Goal: Task Accomplishment & Management: Use online tool/utility

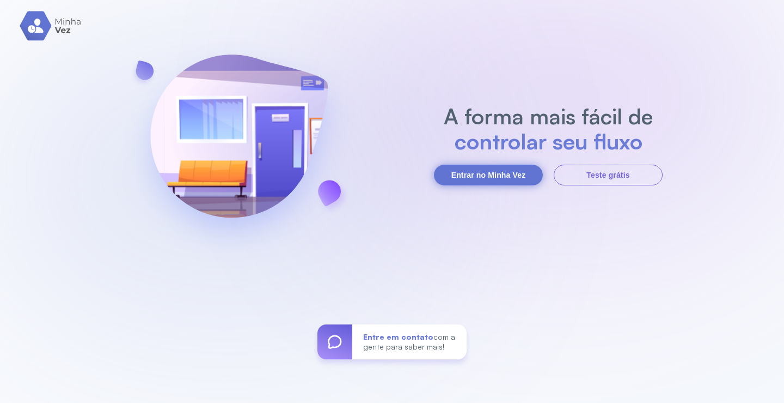
click at [502, 173] on button "Entrar no Minha Vez" at bounding box center [488, 174] width 109 height 21
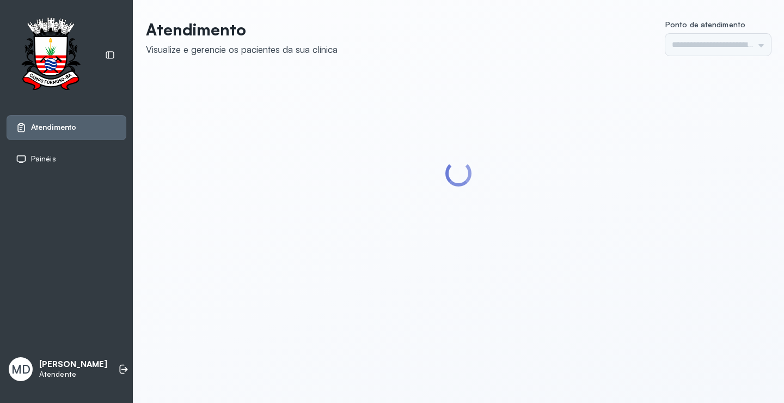
type input "*********"
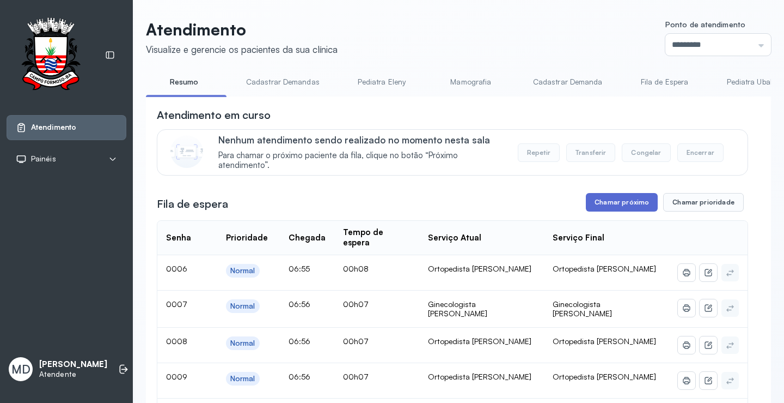
click at [612, 207] on button "Chamar próximo" at bounding box center [622, 202] width 72 height 19
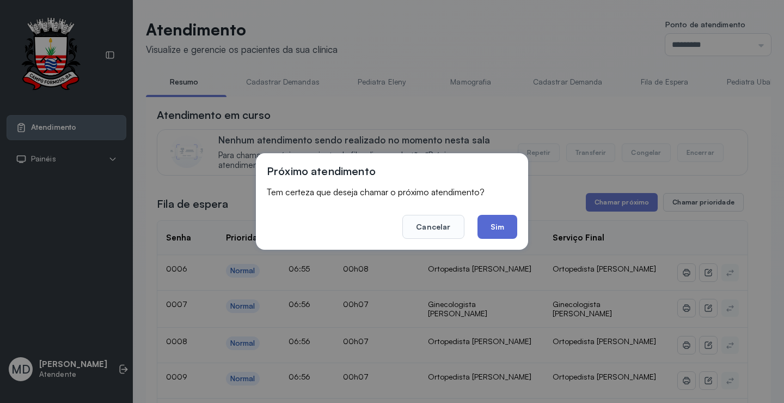
click at [490, 223] on button "Sim" at bounding box center [498, 227] width 40 height 24
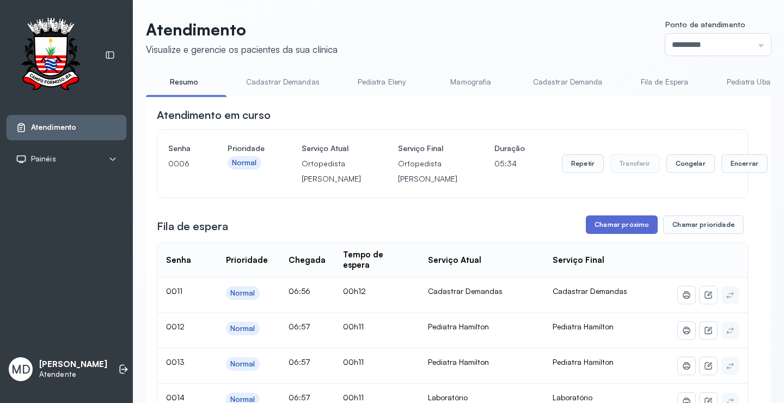
click at [628, 234] on button "Chamar próximo" at bounding box center [622, 224] width 72 height 19
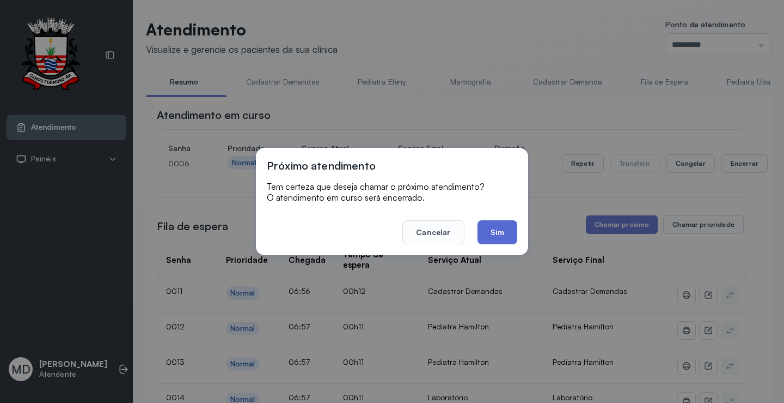
click at [505, 239] on button "Sim" at bounding box center [498, 232] width 40 height 24
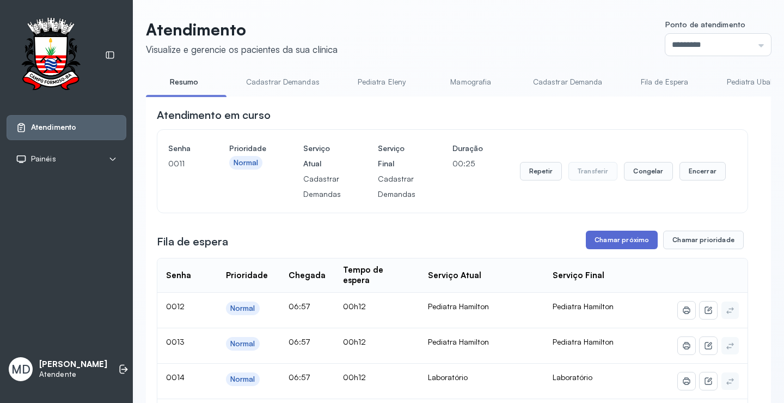
click at [612, 241] on button "Chamar próximo" at bounding box center [622, 239] width 72 height 19
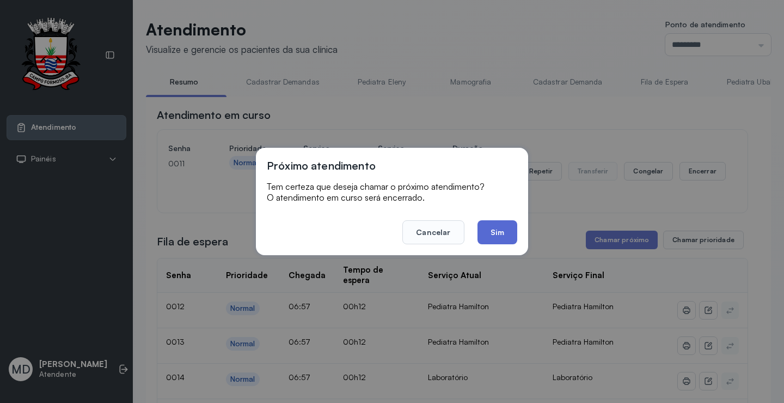
click at [500, 231] on button "Sim" at bounding box center [498, 232] width 40 height 24
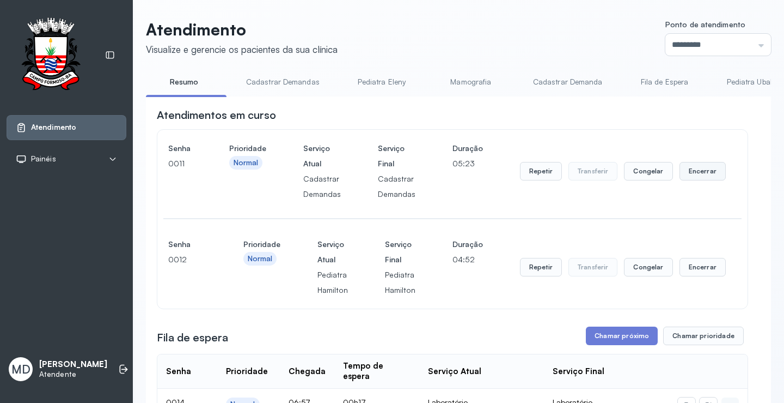
click at [695, 175] on button "Encerrar" at bounding box center [703, 171] width 46 height 19
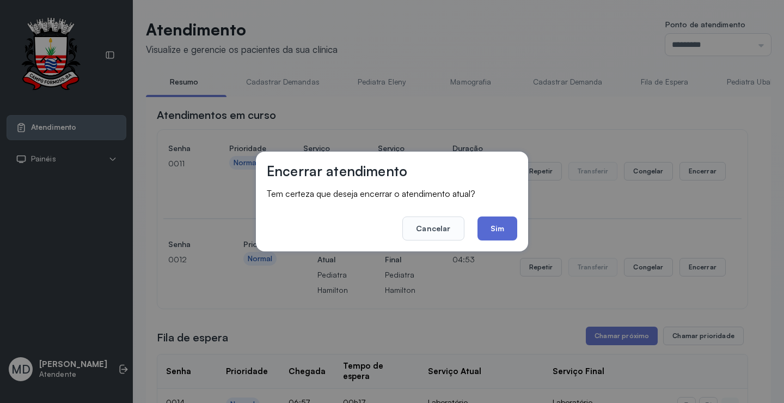
click at [493, 226] on button "Sim" at bounding box center [498, 228] width 40 height 24
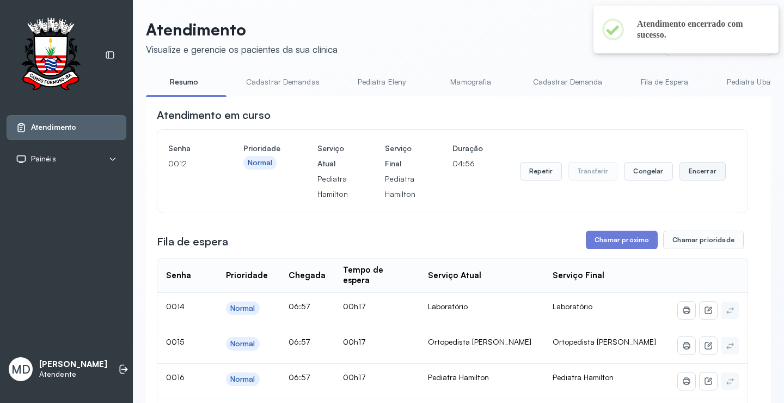
click at [690, 177] on button "Encerrar" at bounding box center [703, 171] width 46 height 19
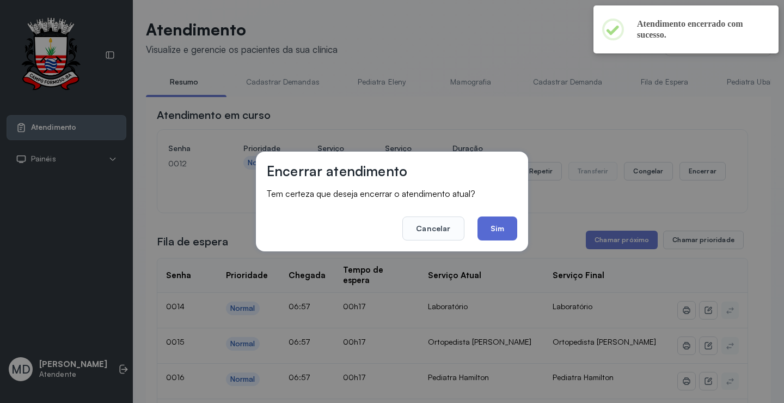
click at [499, 223] on button "Sim" at bounding box center [498, 228] width 40 height 24
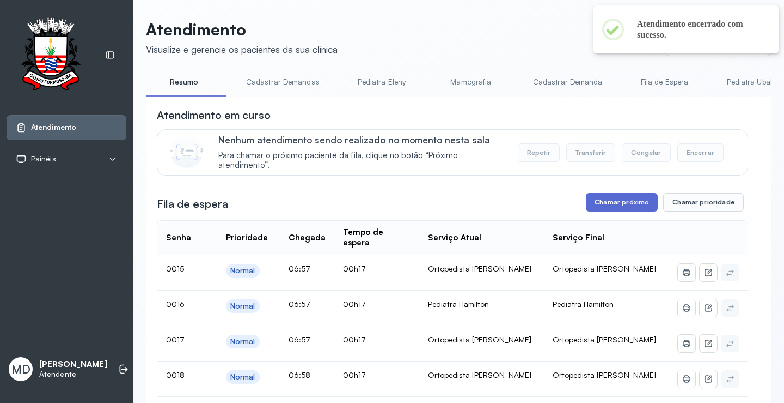
click at [618, 202] on button "Chamar próximo" at bounding box center [622, 202] width 72 height 19
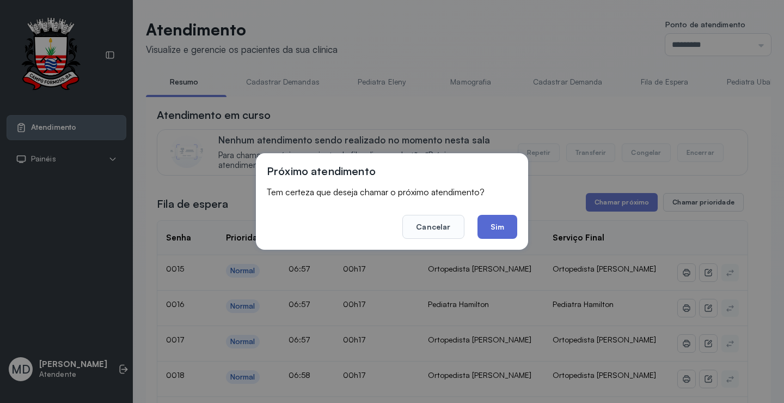
click at [496, 225] on button "Sim" at bounding box center [498, 227] width 40 height 24
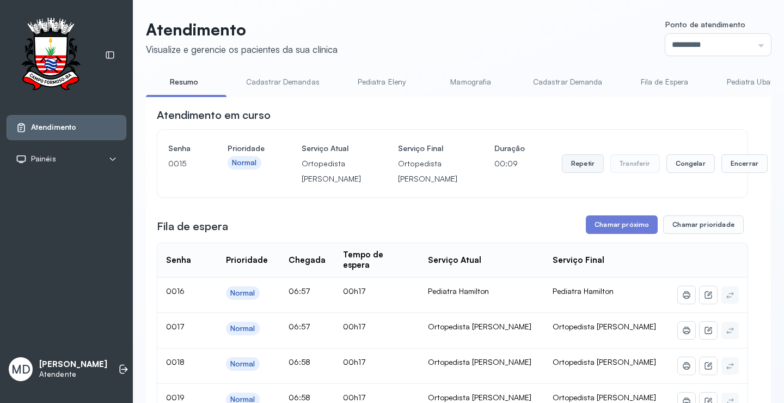
click at [562, 173] on button "Repetir" at bounding box center [583, 163] width 42 height 19
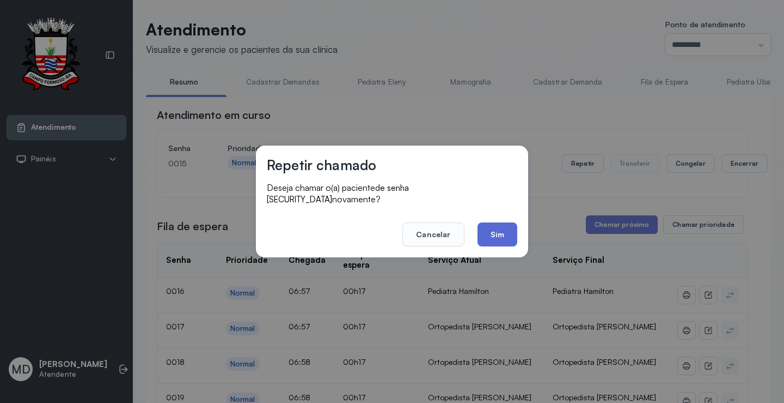
click at [492, 230] on button "Sim" at bounding box center [498, 234] width 40 height 24
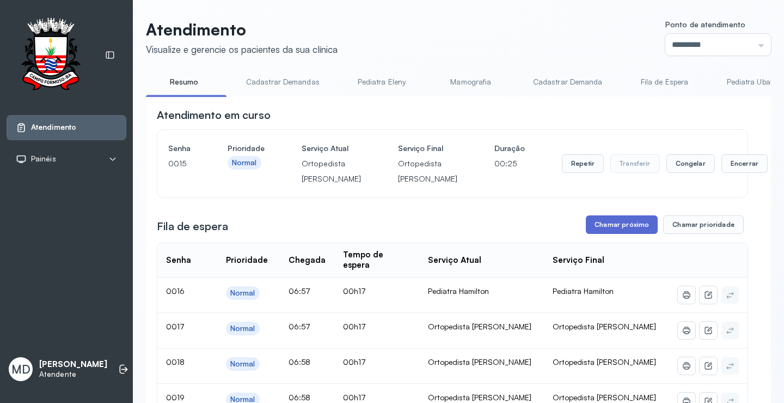
click at [623, 234] on button "Chamar próximo" at bounding box center [622, 224] width 72 height 19
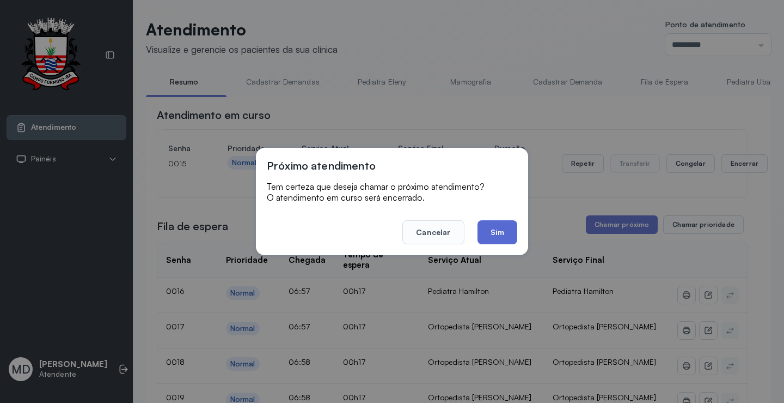
click at [495, 230] on button "Sim" at bounding box center [498, 232] width 40 height 24
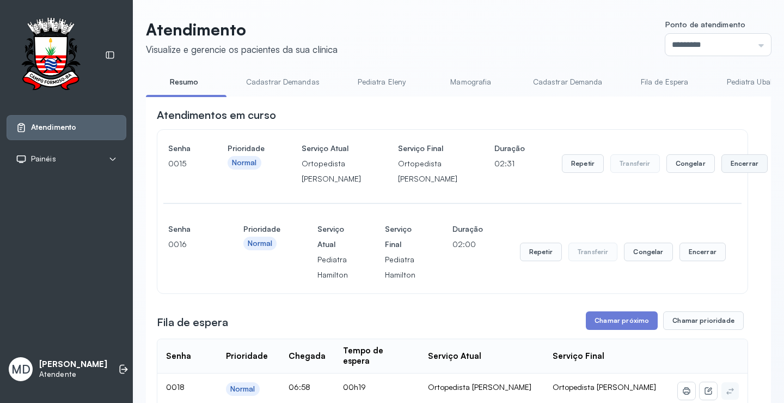
click at [722, 173] on button "Encerrar" at bounding box center [745, 163] width 46 height 19
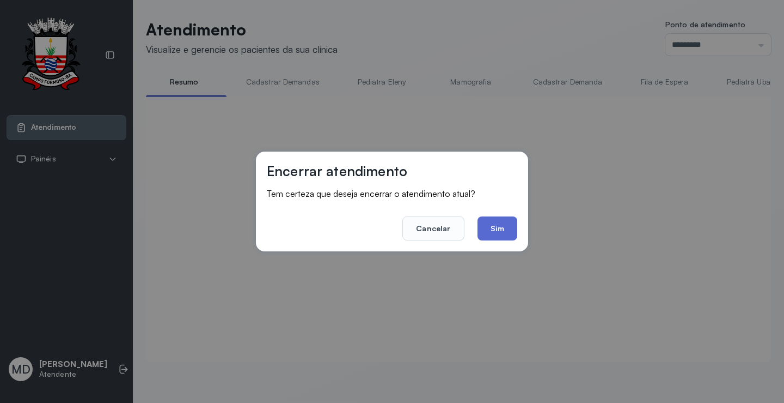
click at [492, 224] on button "Sim" at bounding box center [498, 228] width 40 height 24
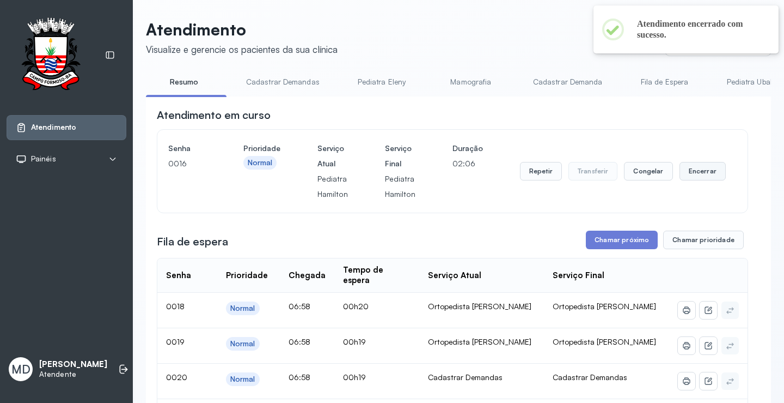
click at [687, 173] on button "Encerrar" at bounding box center [703, 171] width 46 height 19
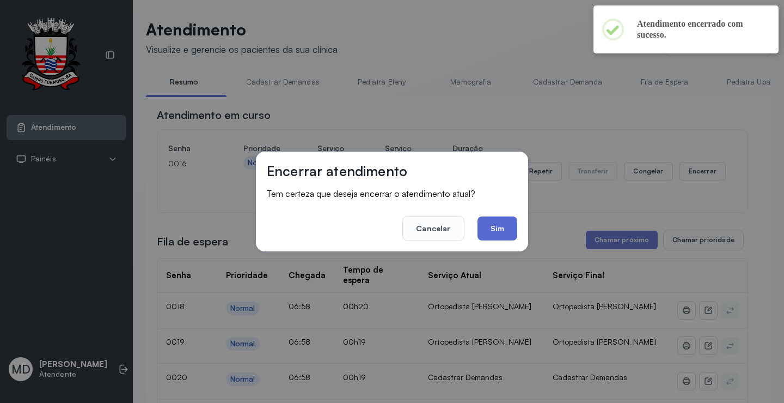
click at [493, 226] on button "Sim" at bounding box center [498, 228] width 40 height 24
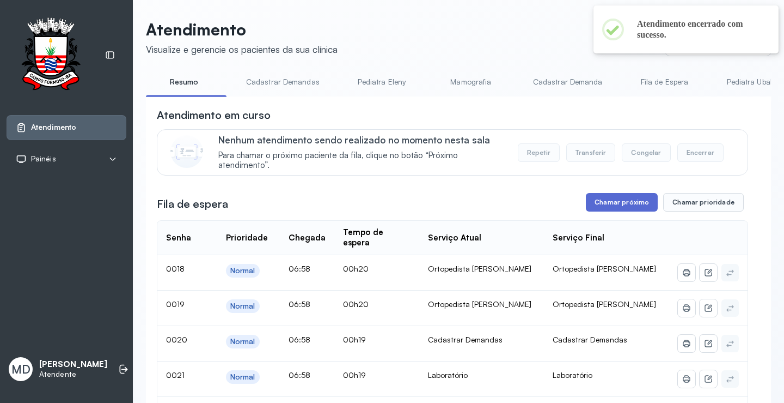
click at [627, 199] on button "Chamar próximo" at bounding box center [622, 202] width 72 height 19
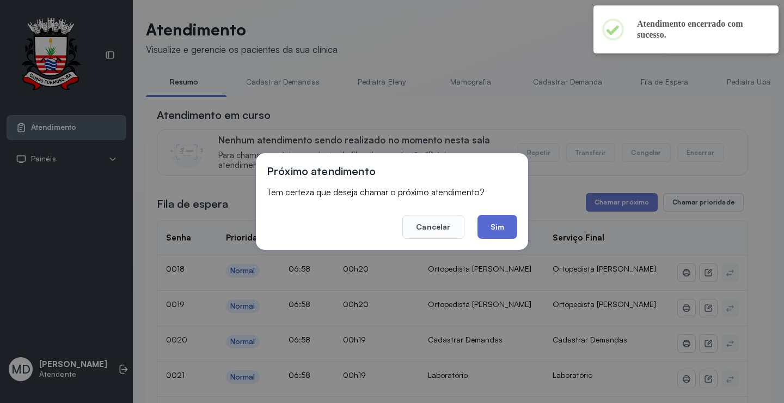
click at [499, 230] on button "Sim" at bounding box center [498, 227] width 40 height 24
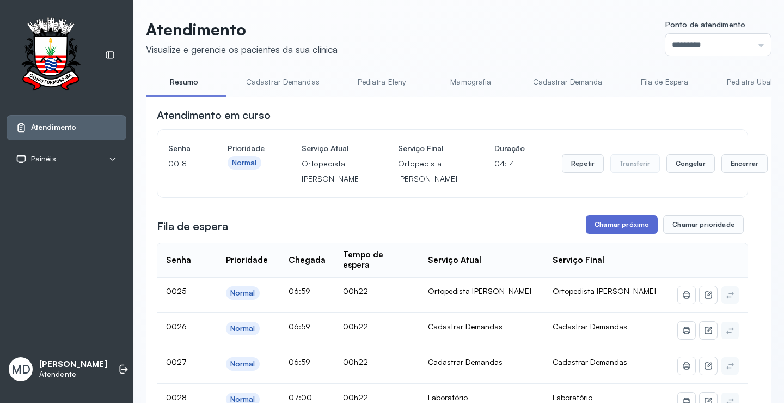
click at [623, 234] on button "Chamar próximo" at bounding box center [622, 224] width 72 height 19
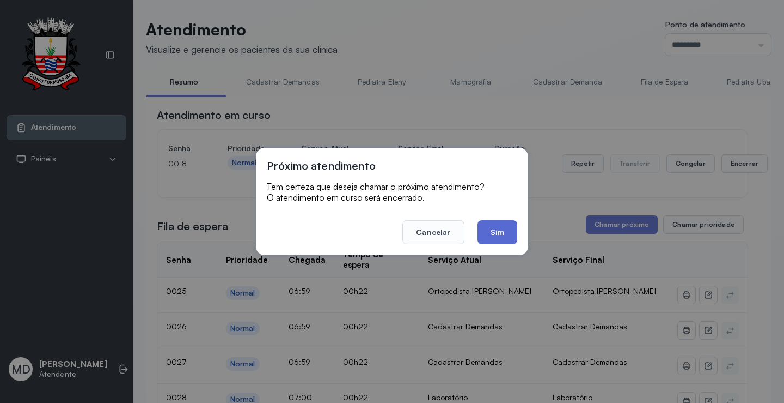
click at [501, 229] on button "Sim" at bounding box center [498, 232] width 40 height 24
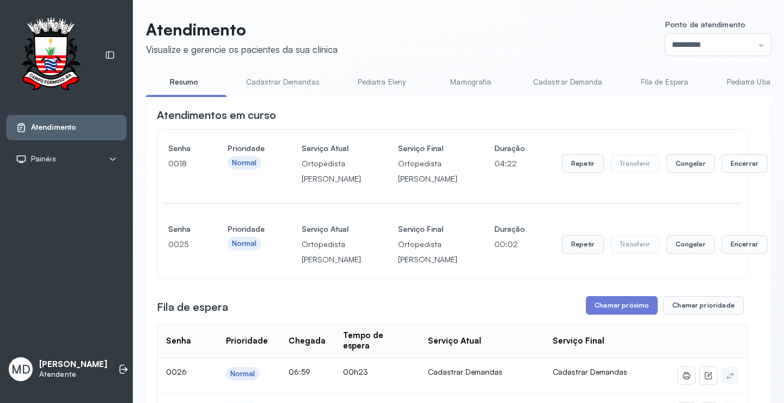
scroll to position [54, 0]
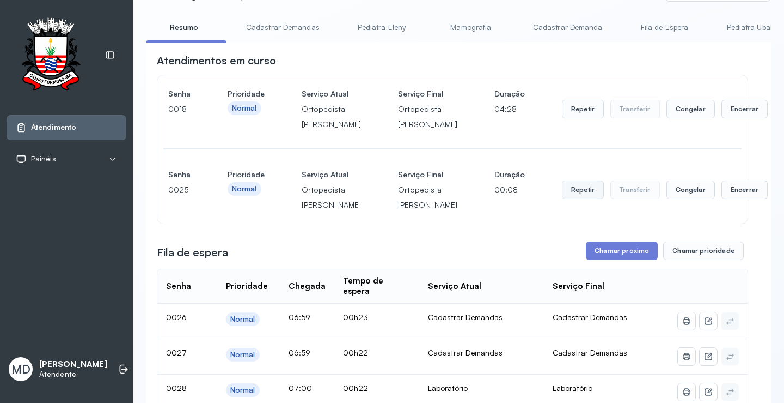
click at [562, 199] on button "Repetir" at bounding box center [583, 189] width 42 height 19
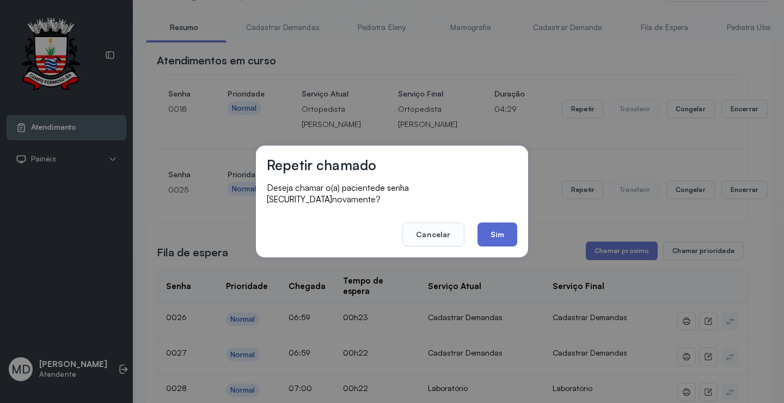
click at [502, 227] on button "Sim" at bounding box center [498, 234] width 40 height 24
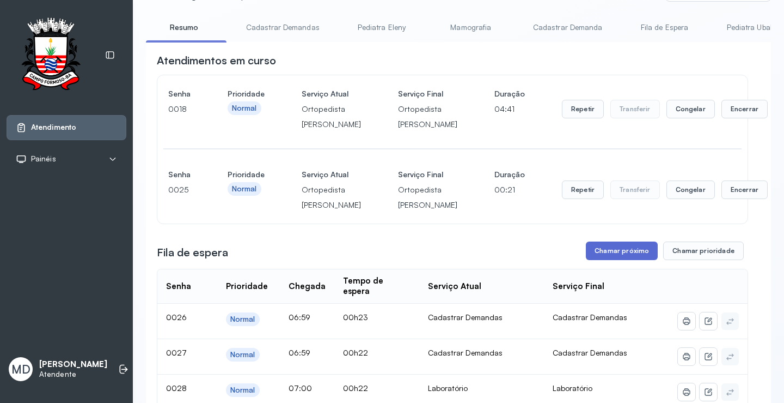
click at [636, 260] on button "Chamar próximo" at bounding box center [622, 250] width 72 height 19
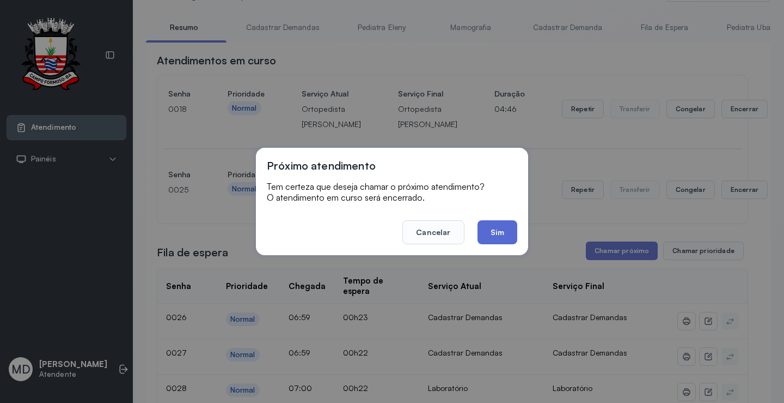
click at [498, 230] on button "Sim" at bounding box center [498, 232] width 40 height 24
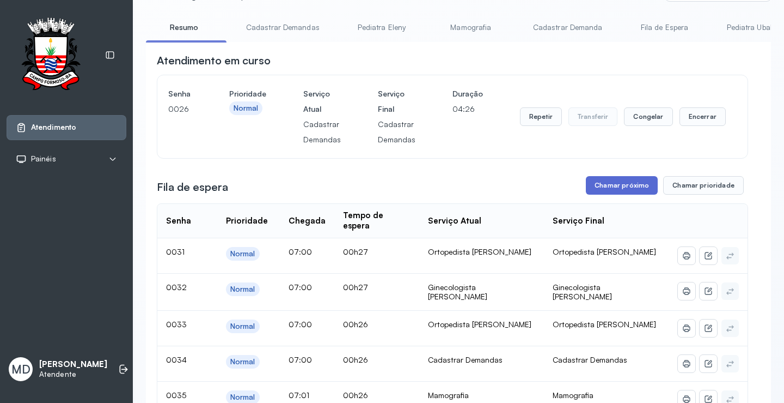
click at [623, 186] on button "Chamar próximo" at bounding box center [622, 185] width 72 height 19
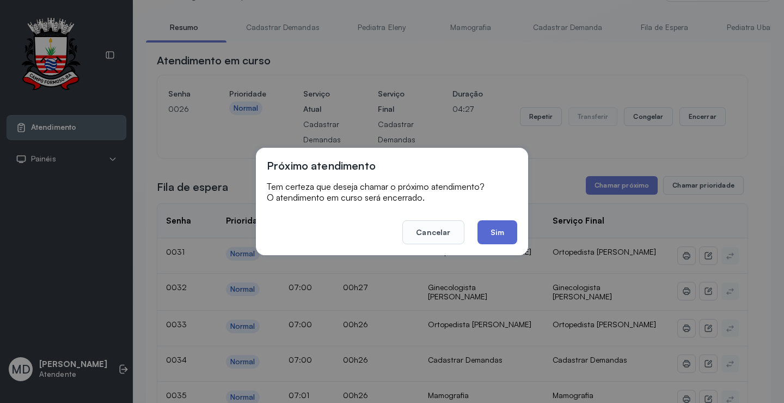
click at [490, 224] on button "Sim" at bounding box center [498, 232] width 40 height 24
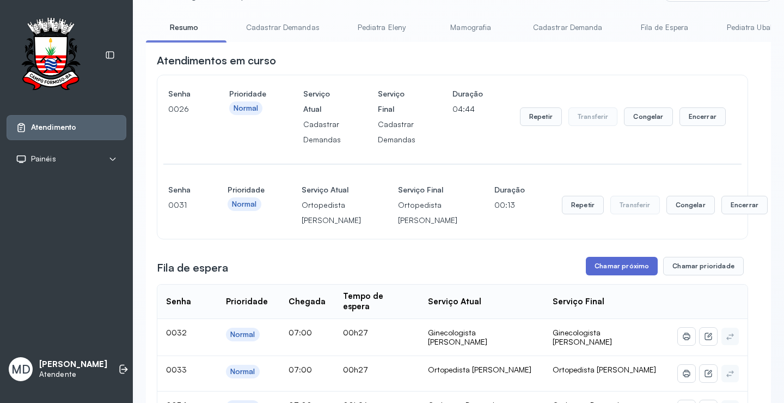
click at [629, 275] on button "Chamar próximo" at bounding box center [622, 266] width 72 height 19
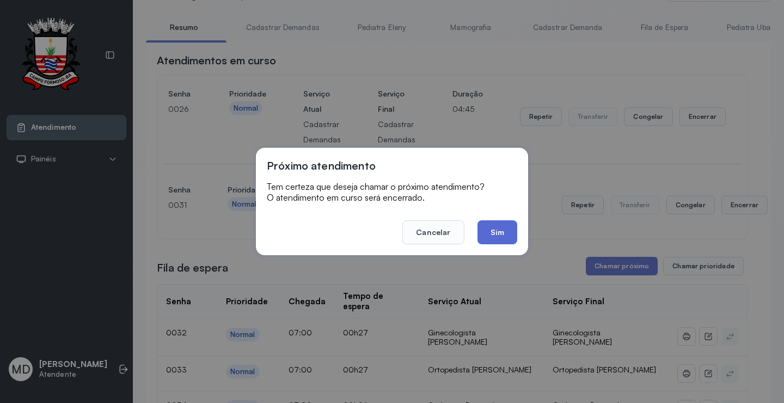
click at [496, 230] on button "Sim" at bounding box center [498, 232] width 40 height 24
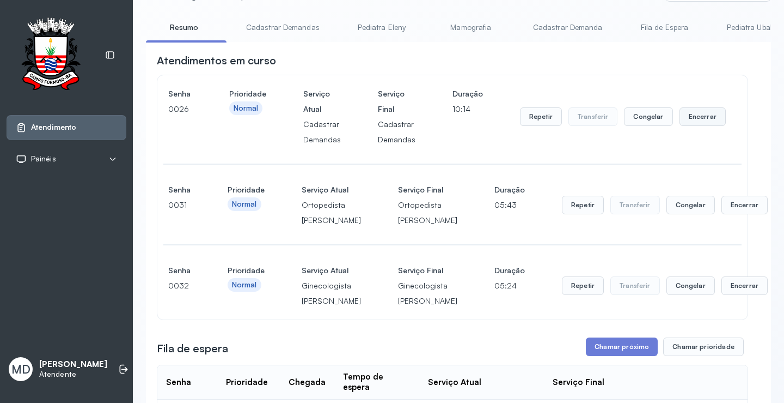
click at [703, 117] on button "Encerrar" at bounding box center [703, 116] width 46 height 19
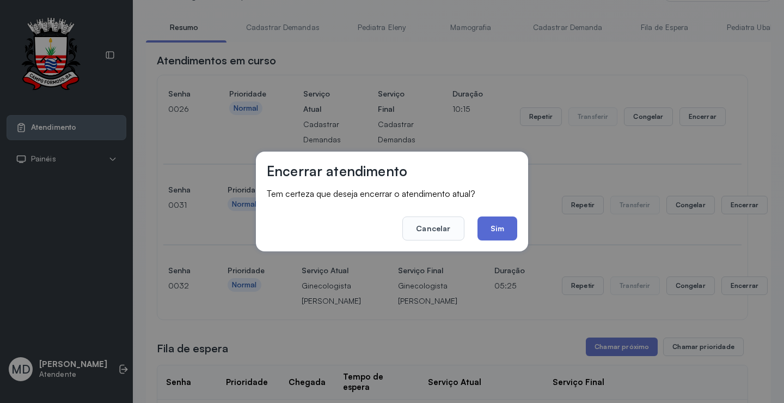
click at [488, 223] on button "Sim" at bounding box center [498, 228] width 40 height 24
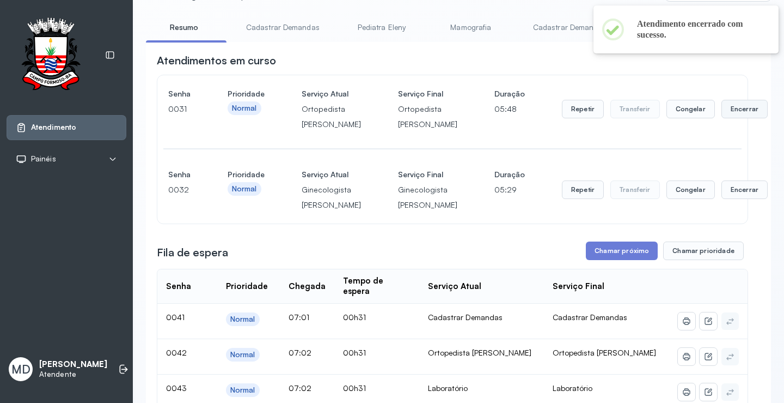
click at [722, 118] on button "Encerrar" at bounding box center [745, 109] width 46 height 19
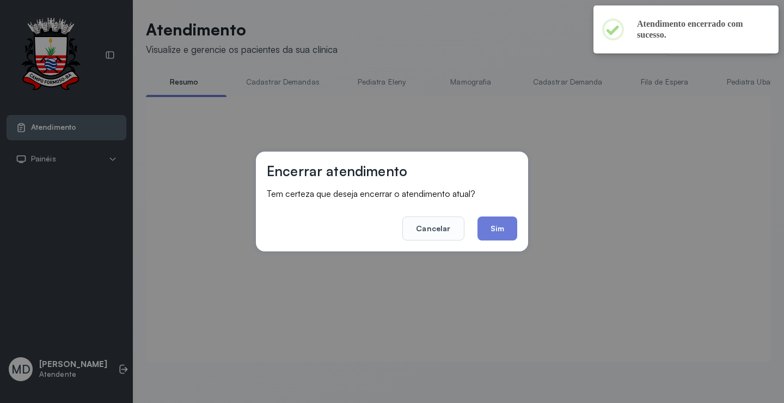
scroll to position [1, 0]
click at [491, 228] on button "Sim" at bounding box center [498, 228] width 40 height 24
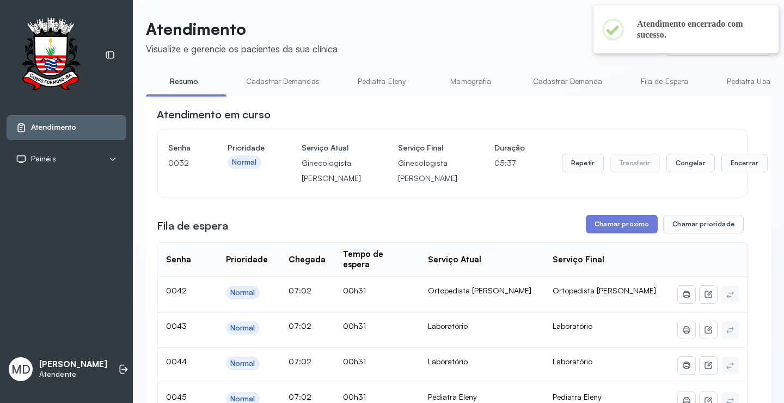
click at [722, 172] on button "Encerrar" at bounding box center [745, 163] width 46 height 19
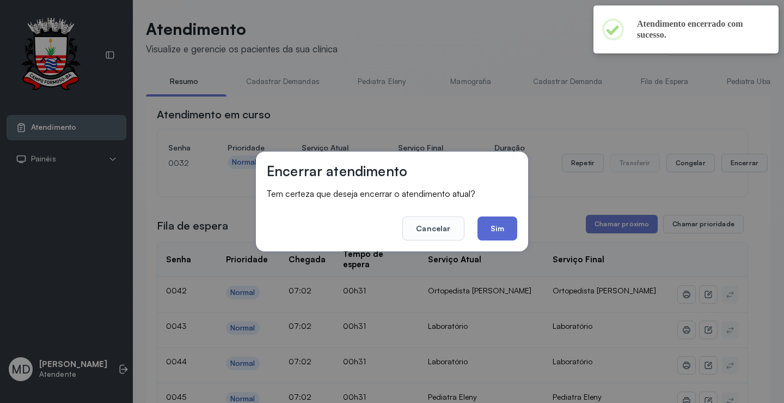
click at [492, 229] on button "Sim" at bounding box center [498, 228] width 40 height 24
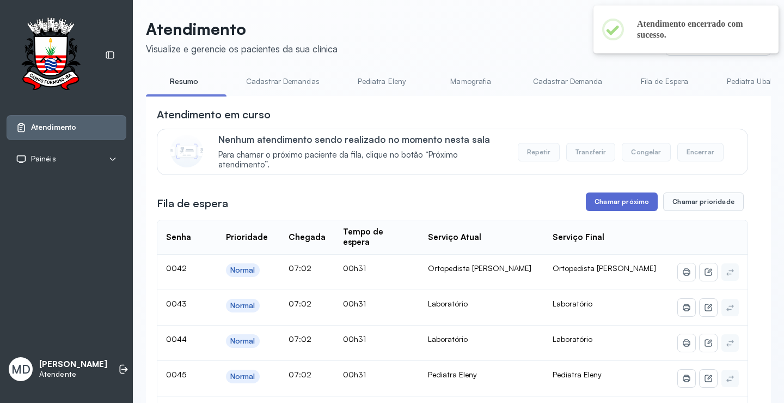
click at [614, 200] on button "Chamar próximo" at bounding box center [622, 201] width 72 height 19
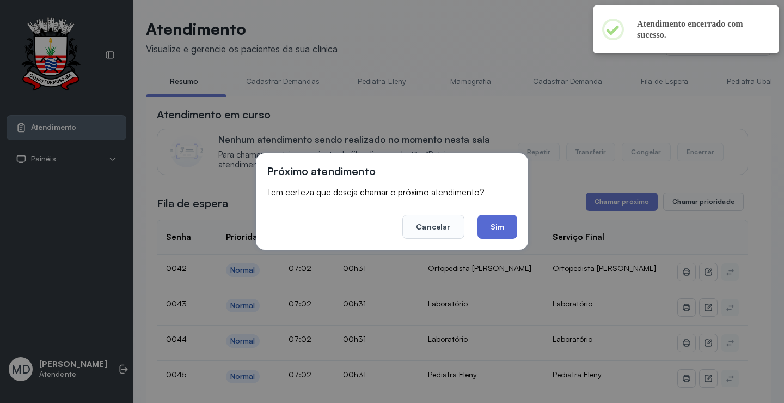
click at [504, 228] on button "Sim" at bounding box center [498, 227] width 40 height 24
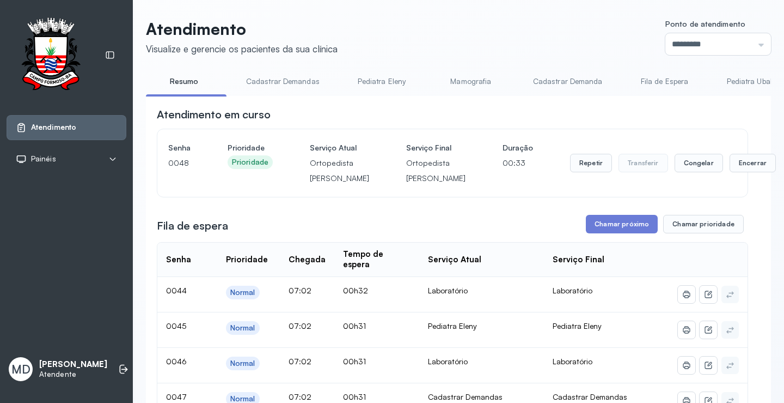
scroll to position [55, 0]
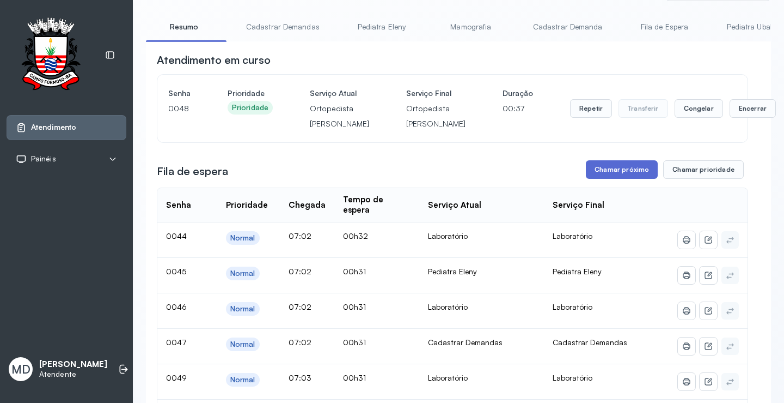
click at [616, 179] on button "Chamar próximo" at bounding box center [622, 169] width 72 height 19
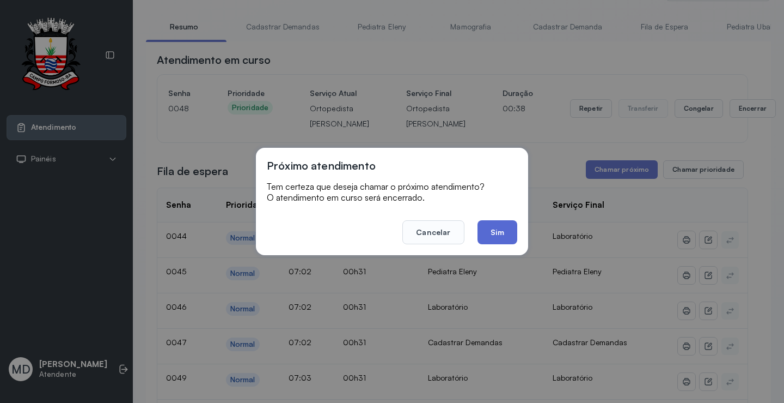
click at [500, 233] on button "Sim" at bounding box center [498, 232] width 40 height 24
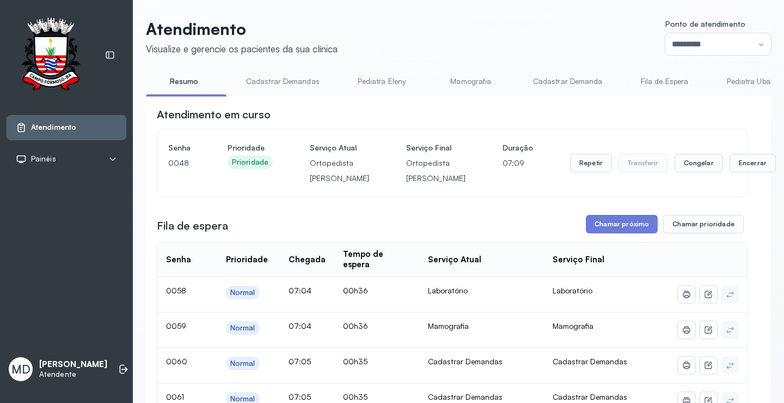
scroll to position [109, 0]
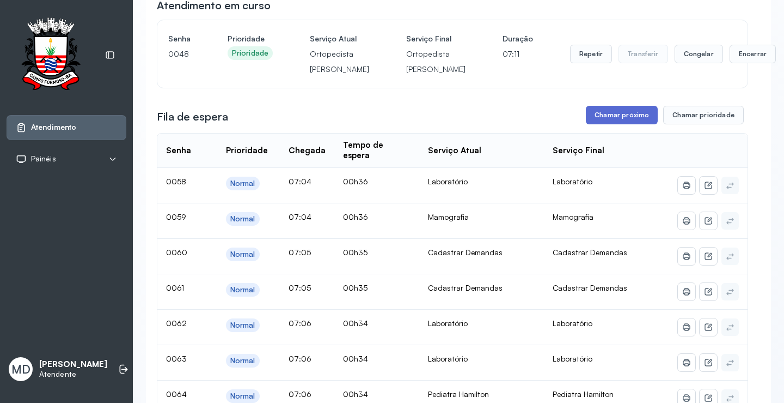
click at [618, 124] on button "Chamar próximo" at bounding box center [622, 115] width 72 height 19
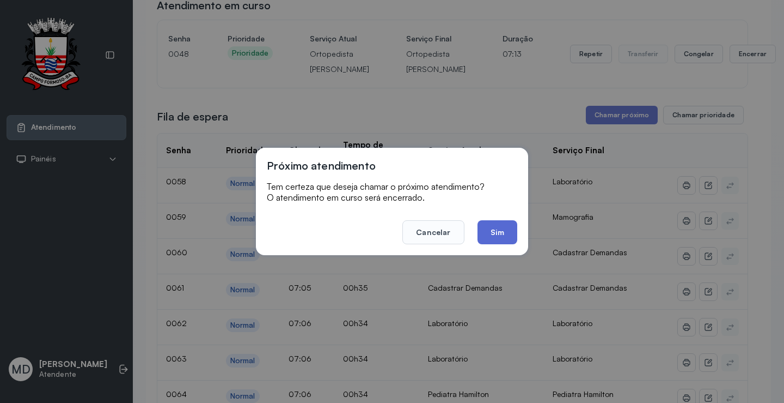
click at [504, 228] on button "Sim" at bounding box center [498, 232] width 40 height 24
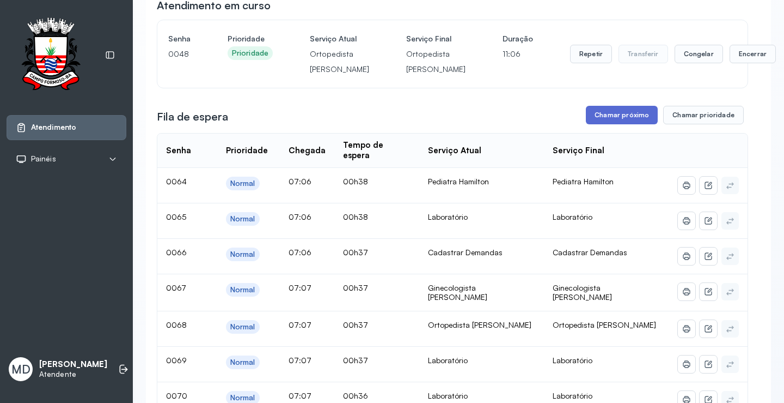
click at [609, 124] on button "Chamar próximo" at bounding box center [622, 115] width 72 height 19
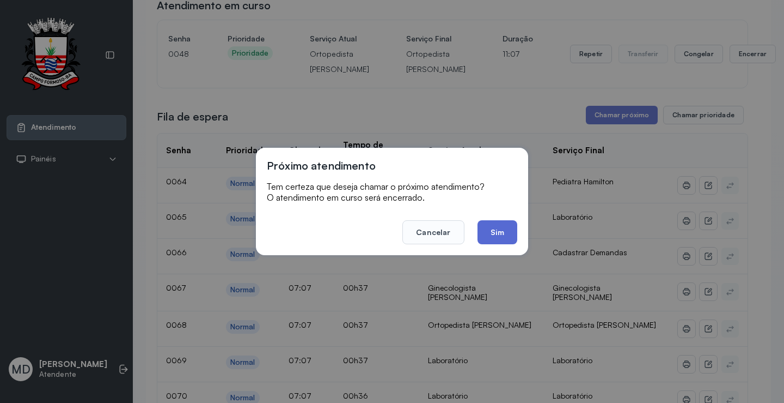
click at [496, 233] on button "Sim" at bounding box center [498, 232] width 40 height 24
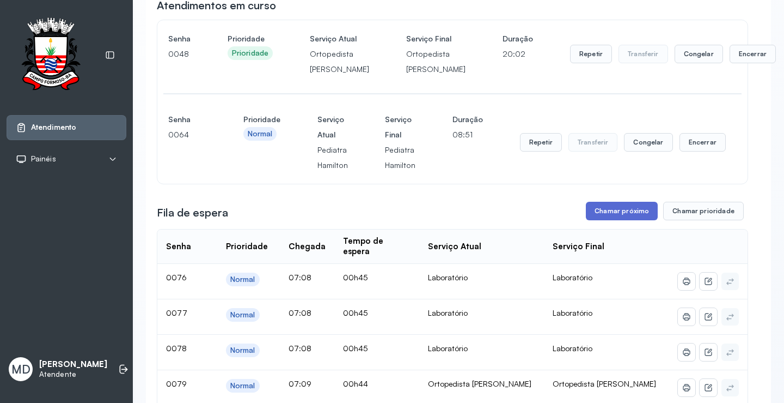
click at [626, 220] on button "Chamar próximo" at bounding box center [622, 211] width 72 height 19
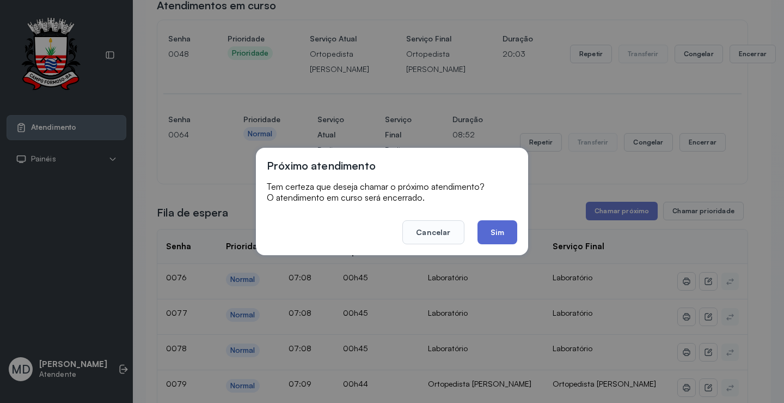
click at [511, 231] on button "Sim" at bounding box center [498, 232] width 40 height 24
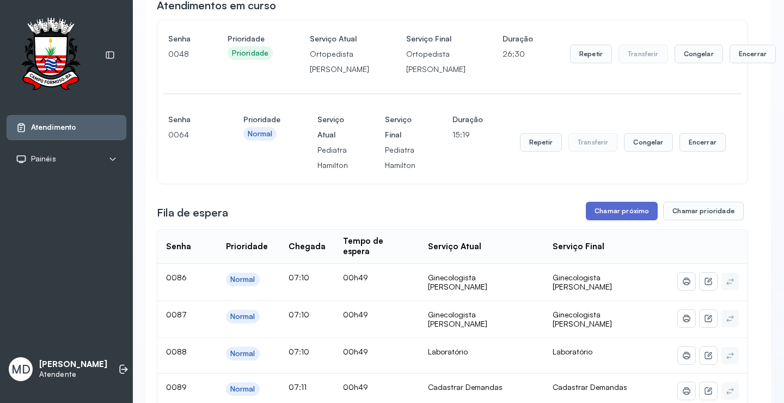
click at [625, 220] on button "Chamar próximo" at bounding box center [622, 211] width 72 height 19
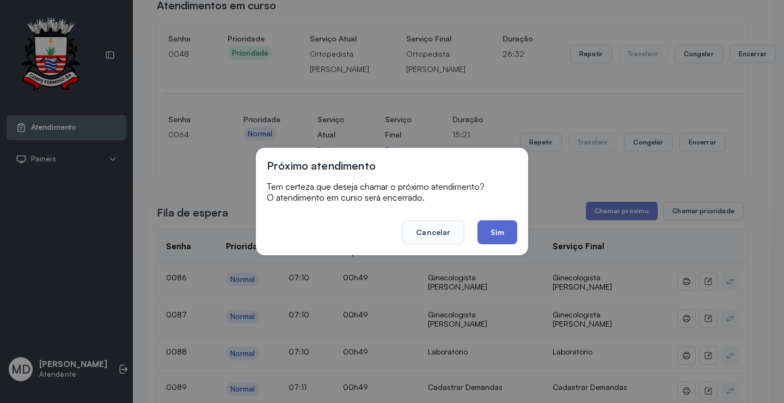
click at [500, 231] on button "Sim" at bounding box center [498, 232] width 40 height 24
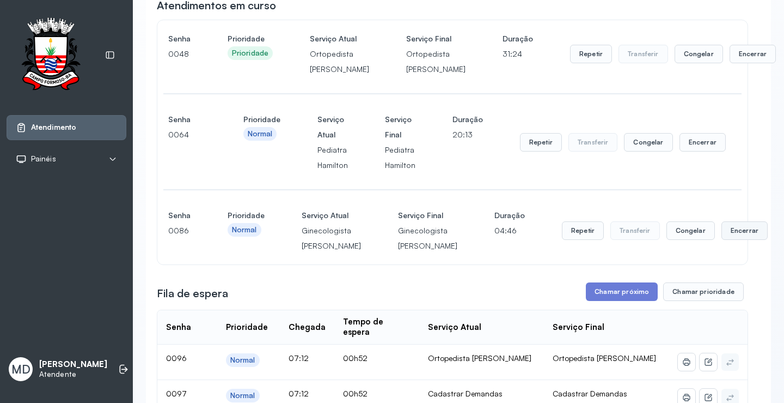
click at [722, 240] on button "Encerrar" at bounding box center [745, 230] width 46 height 19
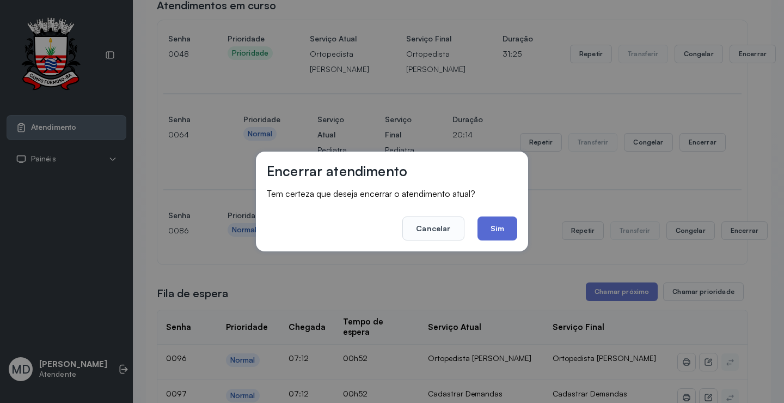
click at [508, 226] on button "Sim" at bounding box center [498, 228] width 40 height 24
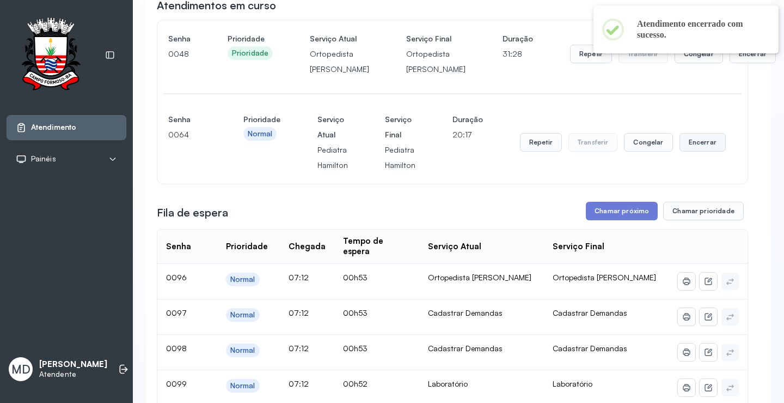
click at [700, 151] on button "Encerrar" at bounding box center [703, 142] width 46 height 19
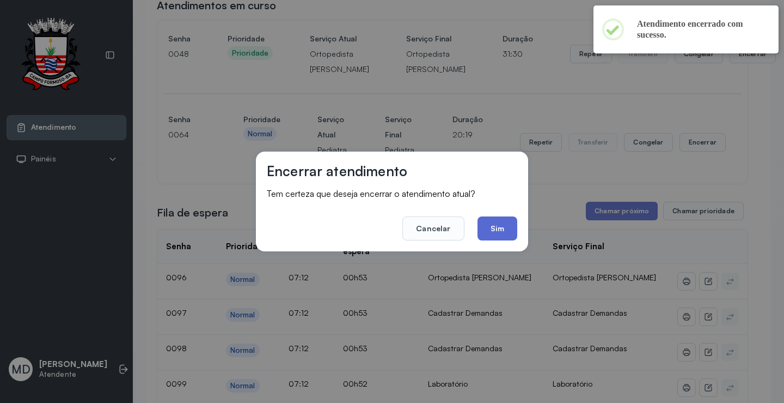
click at [500, 221] on button "Sim" at bounding box center [498, 228] width 40 height 24
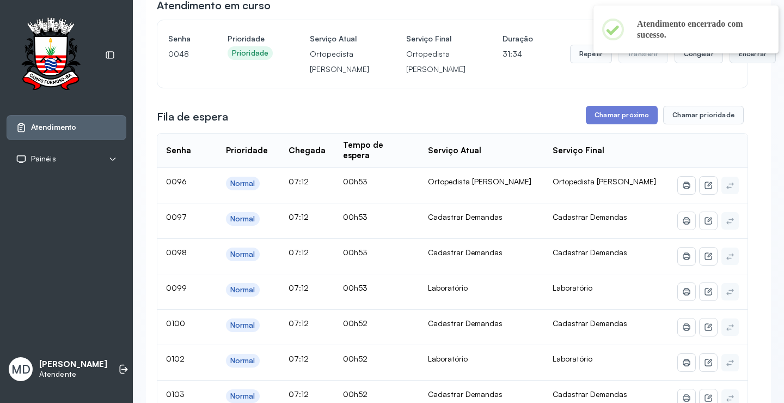
click at [730, 63] on button "Encerrar" at bounding box center [753, 54] width 46 height 19
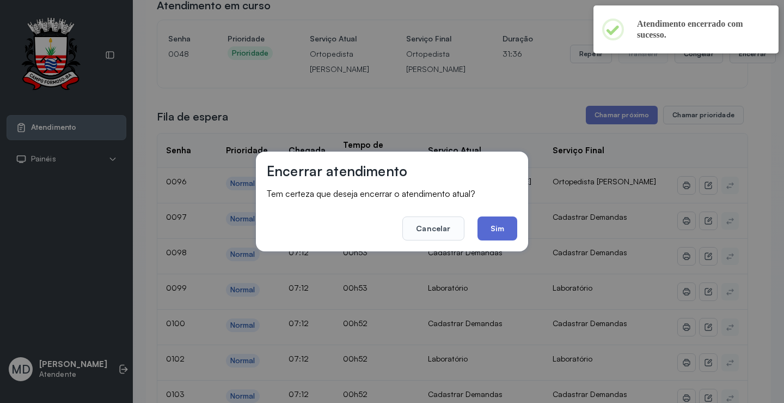
click at [503, 227] on button "Sim" at bounding box center [498, 228] width 40 height 24
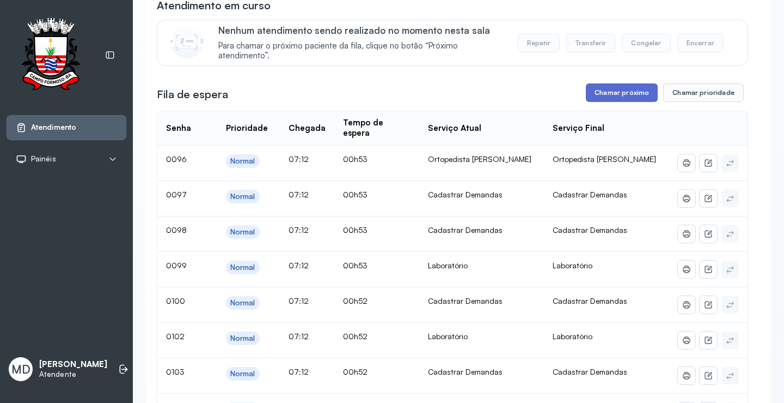
click at [620, 93] on button "Chamar próximo" at bounding box center [622, 92] width 72 height 19
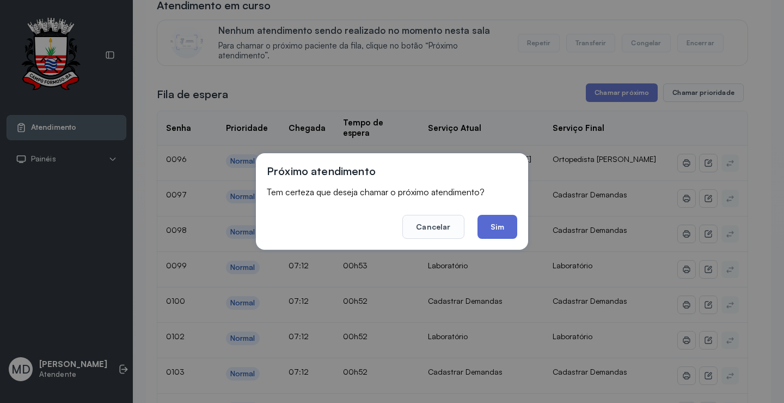
click at [497, 225] on button "Sim" at bounding box center [498, 227] width 40 height 24
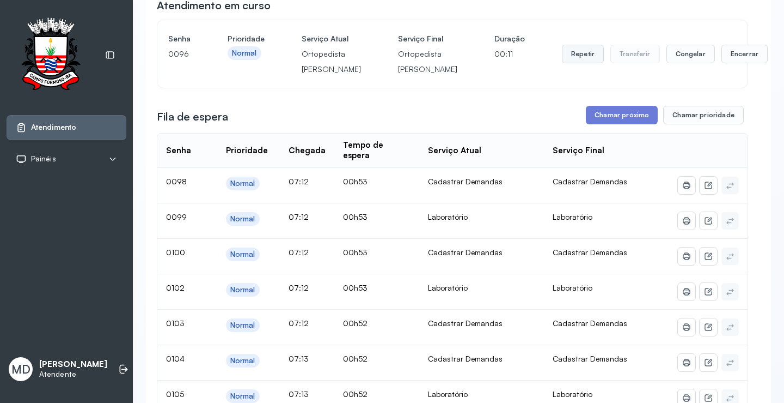
click at [562, 63] on button "Repetir" at bounding box center [583, 54] width 42 height 19
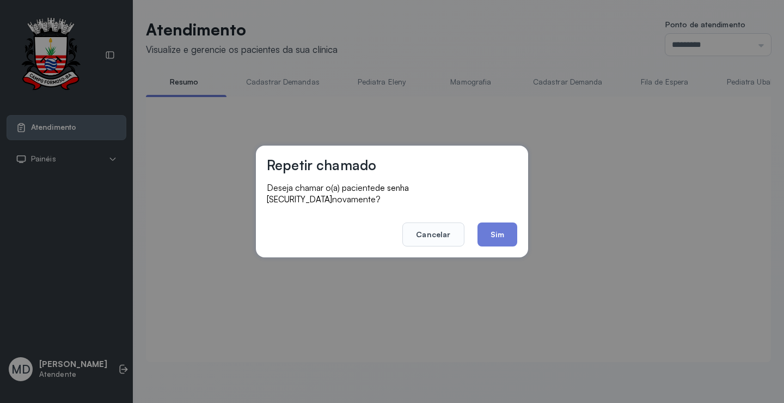
scroll to position [1, 0]
click at [495, 228] on button "Sim" at bounding box center [498, 234] width 40 height 24
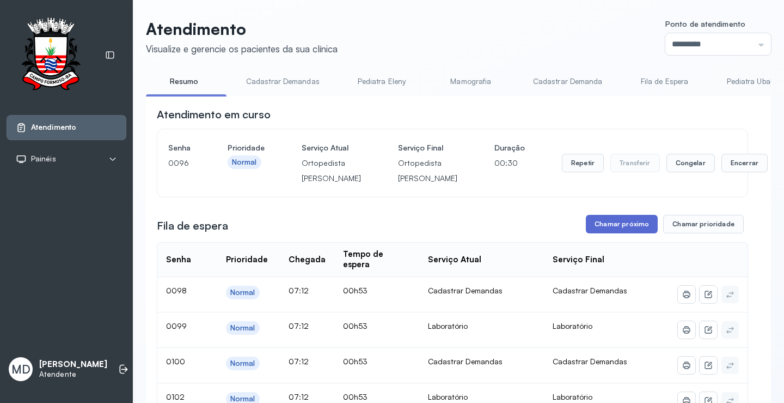
click at [631, 233] on button "Chamar próximo" at bounding box center [622, 224] width 72 height 19
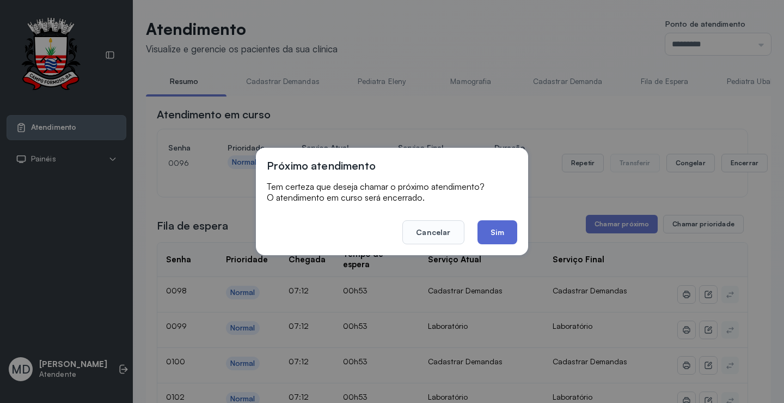
click at [508, 232] on button "Sim" at bounding box center [498, 232] width 40 height 24
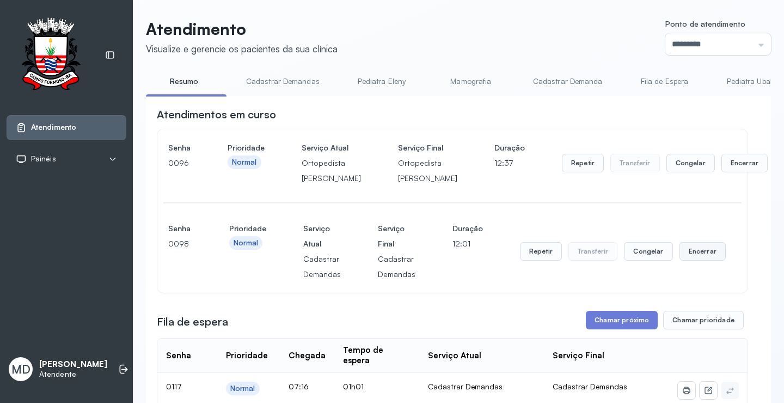
click at [687, 260] on button "Encerrar" at bounding box center [703, 251] width 46 height 19
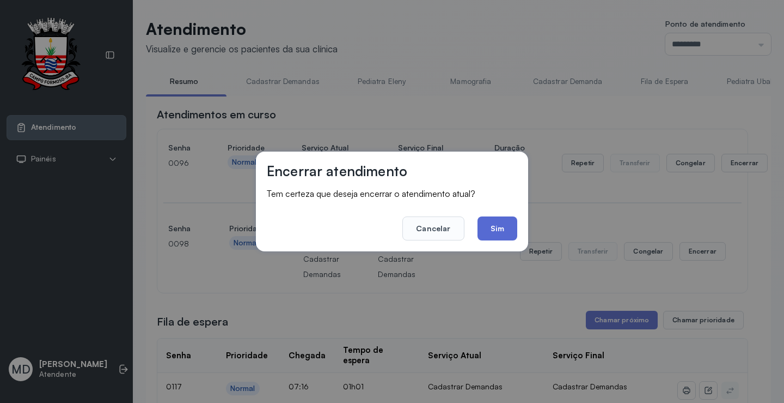
click at [504, 224] on button "Sim" at bounding box center [498, 228] width 40 height 24
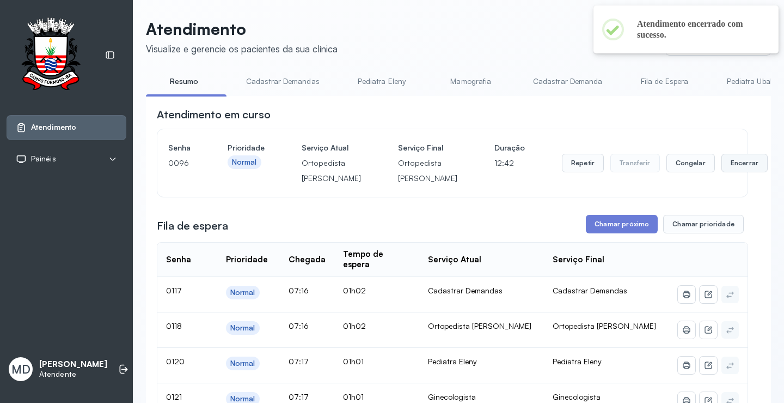
click at [722, 169] on button "Encerrar" at bounding box center [745, 163] width 46 height 19
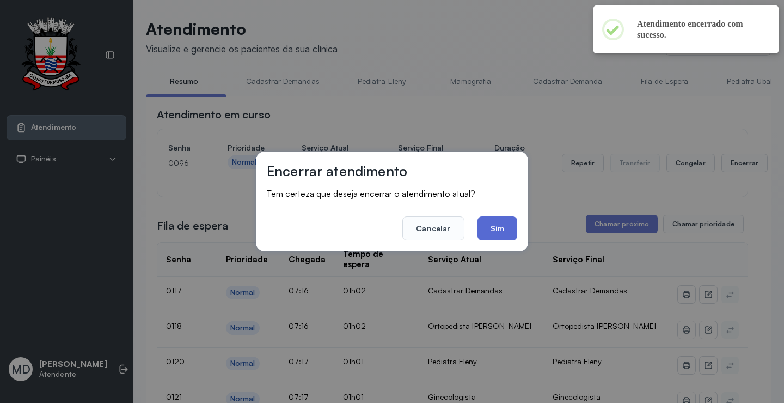
click at [510, 223] on button "Sim" at bounding box center [498, 228] width 40 height 24
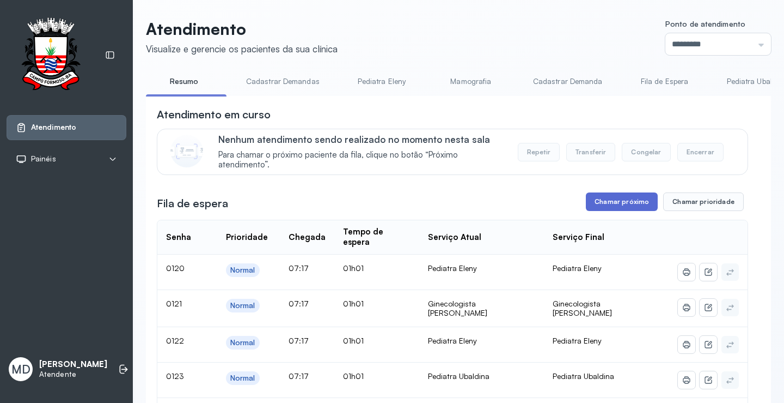
click at [628, 201] on button "Chamar próximo" at bounding box center [622, 201] width 72 height 19
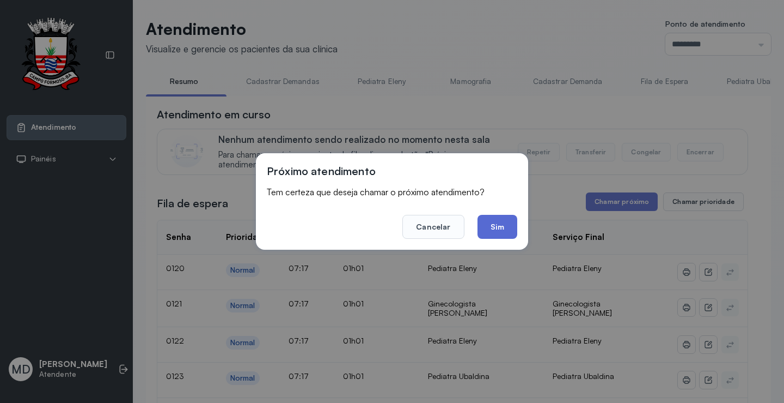
click at [493, 223] on button "Sim" at bounding box center [498, 227] width 40 height 24
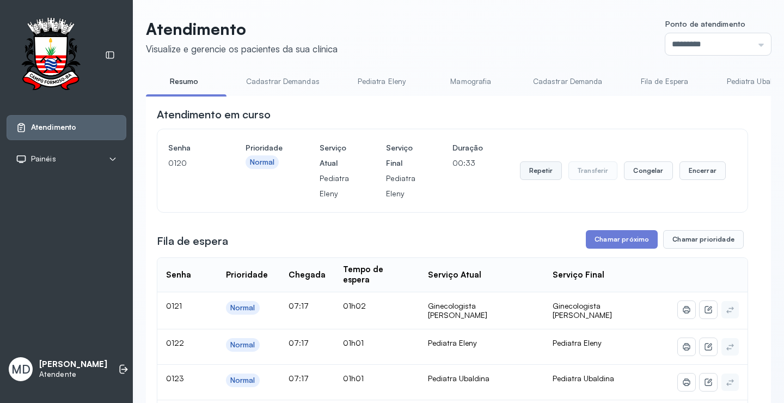
click at [539, 175] on button "Repetir" at bounding box center [541, 170] width 42 height 19
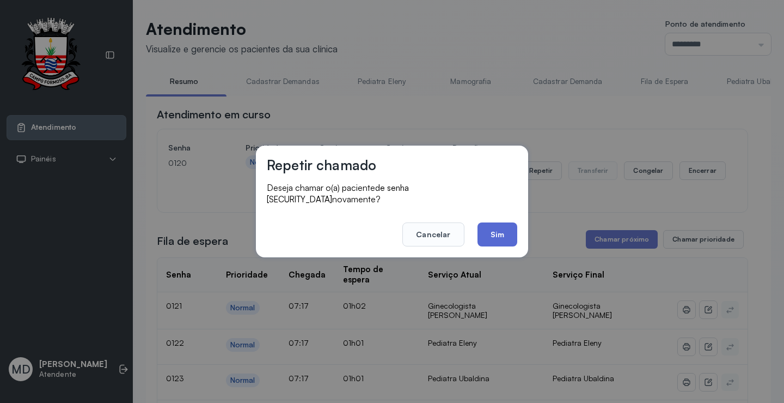
click at [494, 222] on button "Sim" at bounding box center [498, 234] width 40 height 24
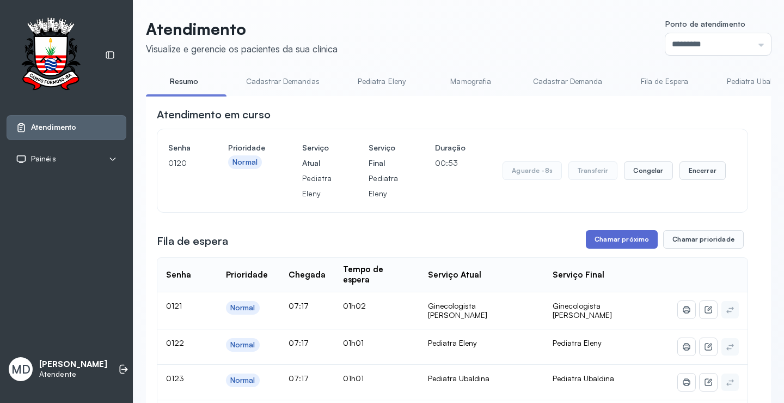
click at [625, 241] on button "Chamar próximo" at bounding box center [622, 239] width 72 height 19
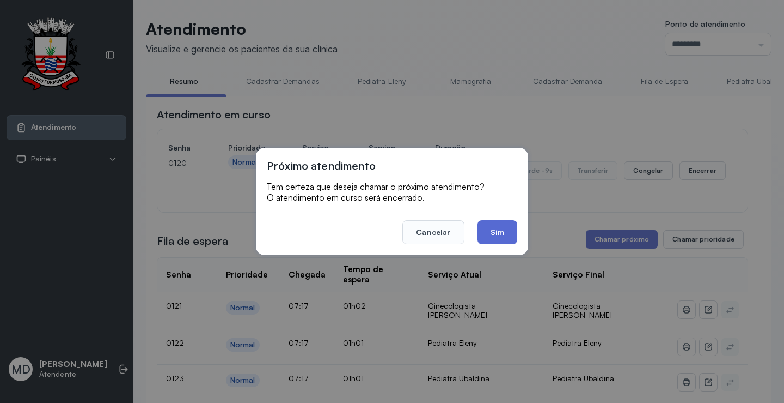
click at [505, 229] on button "Sim" at bounding box center [498, 232] width 40 height 24
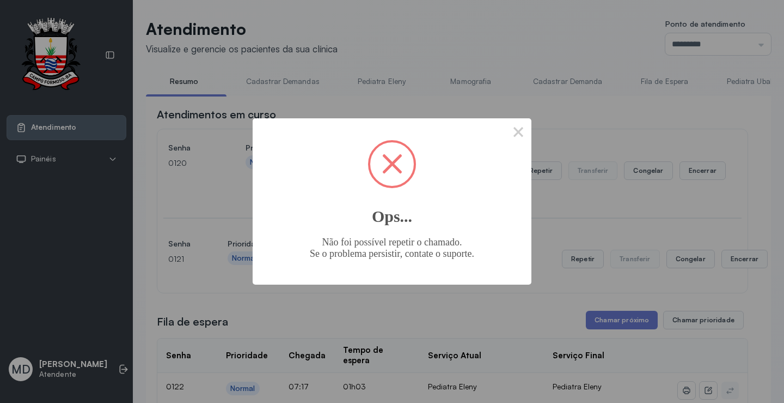
click at [387, 161] on span at bounding box center [392, 164] width 44 height 44
click at [522, 132] on button "×" at bounding box center [518, 131] width 26 height 26
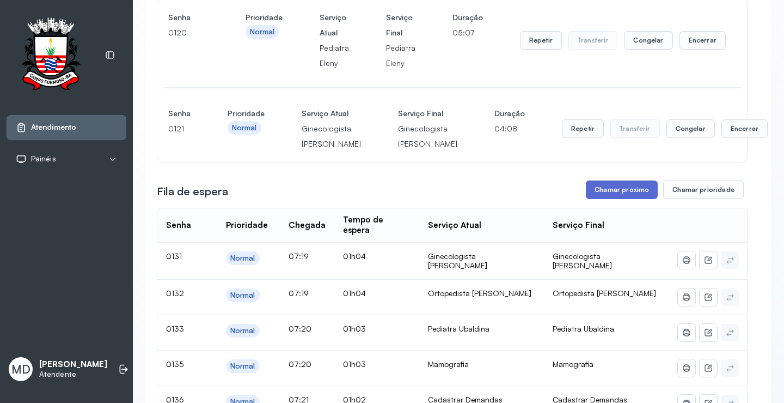
scroll to position [164, 0]
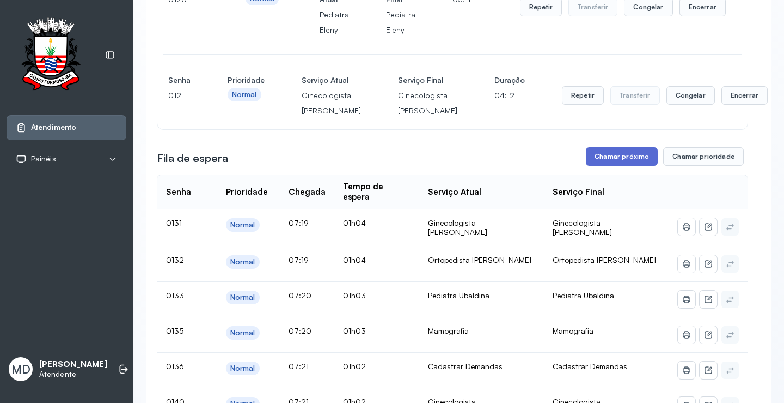
click at [617, 166] on button "Chamar próximo" at bounding box center [622, 156] width 72 height 19
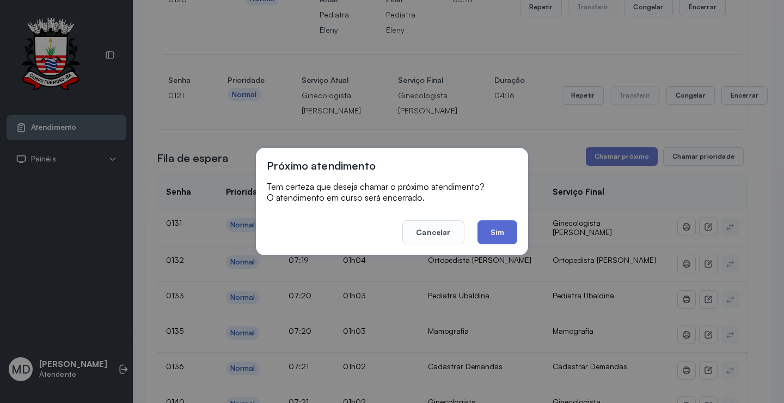
click at [498, 225] on button "Sim" at bounding box center [498, 232] width 40 height 24
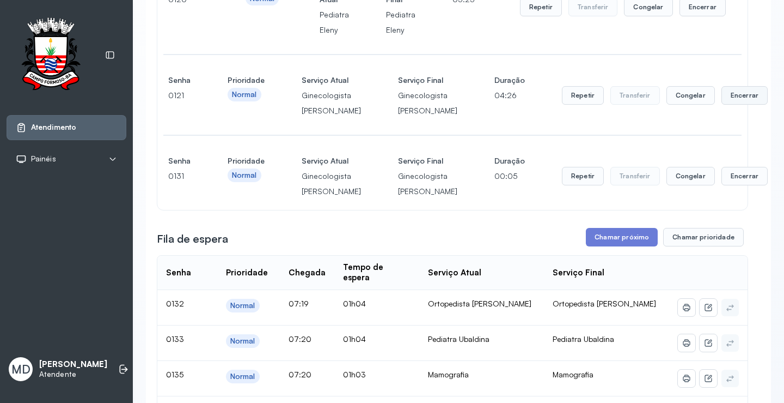
click at [722, 101] on button "Encerrar" at bounding box center [745, 95] width 46 height 19
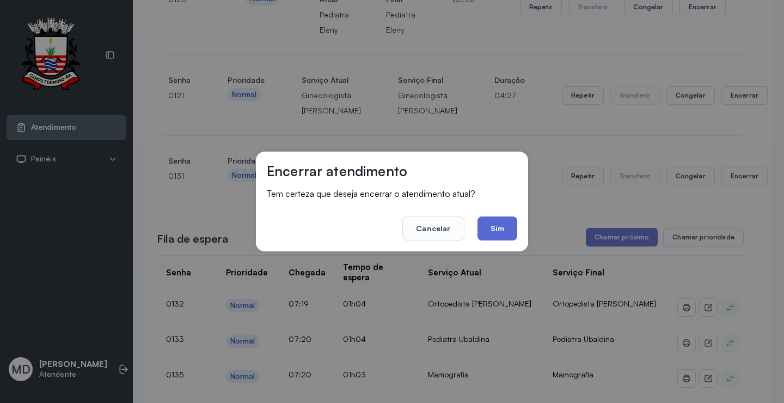
click at [493, 225] on button "Sim" at bounding box center [498, 228] width 40 height 24
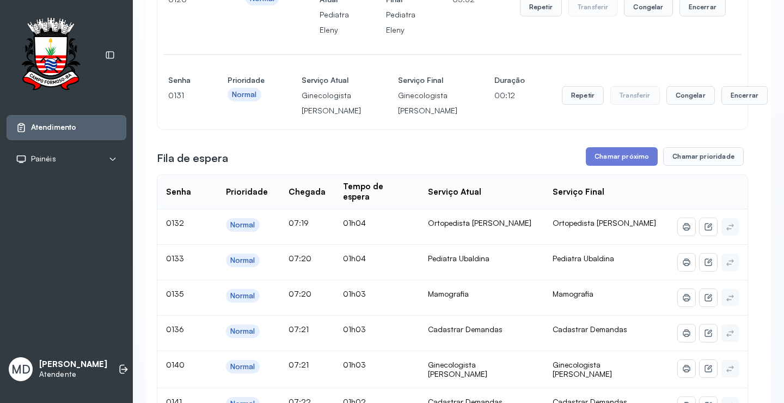
scroll to position [109, 0]
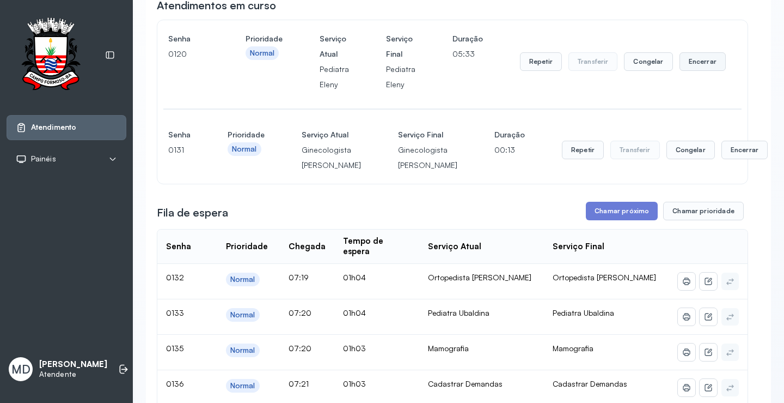
click at [689, 63] on button "Encerrar" at bounding box center [703, 61] width 46 height 19
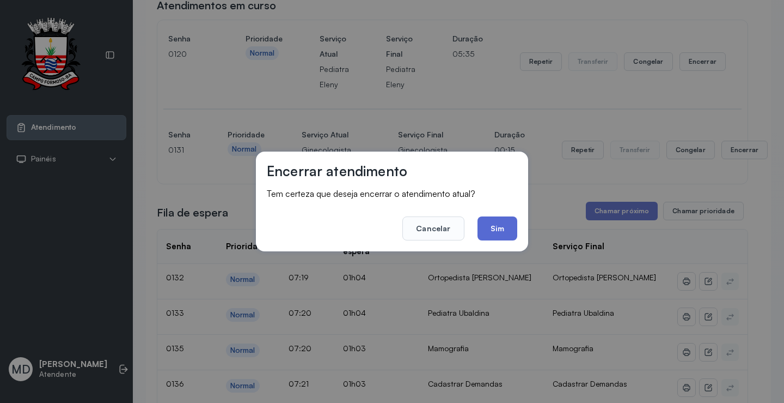
click at [496, 229] on button "Sim" at bounding box center [498, 228] width 40 height 24
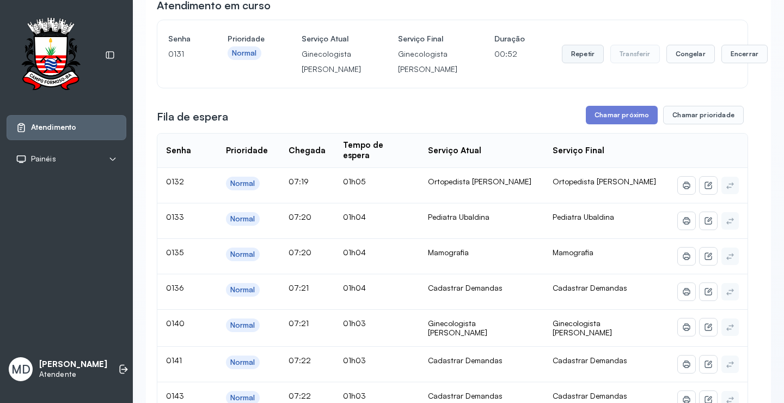
click at [562, 63] on button "Repetir" at bounding box center [583, 54] width 42 height 19
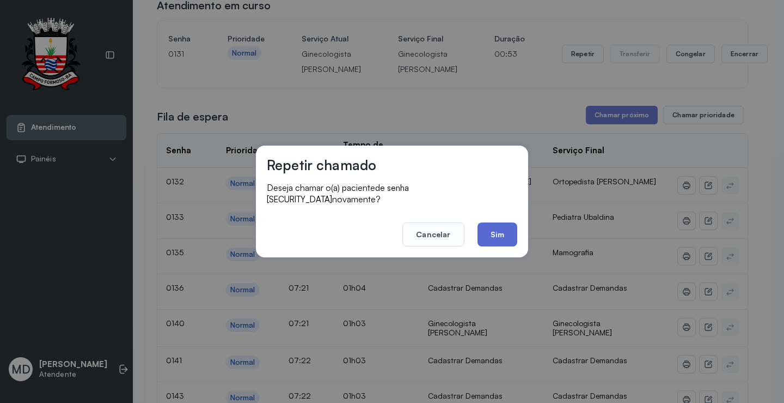
scroll to position [1, 0]
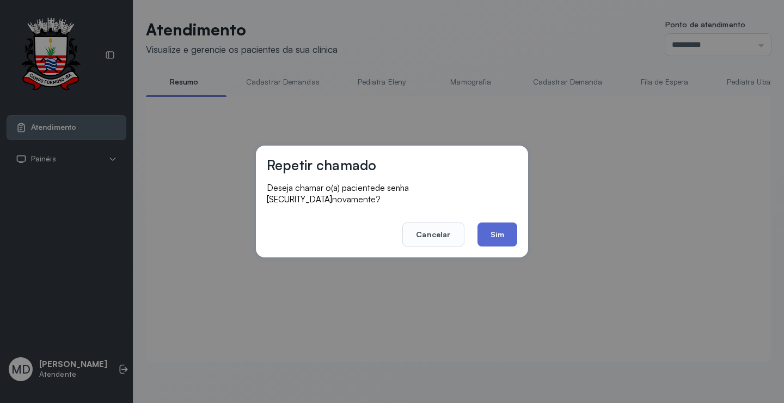
click at [500, 231] on button "Sim" at bounding box center [498, 234] width 40 height 24
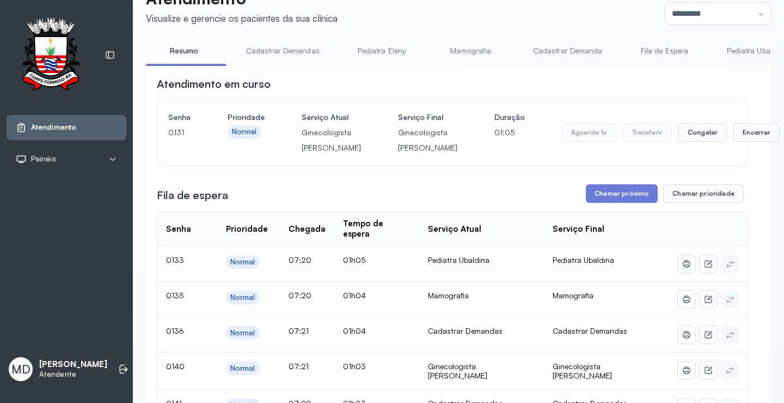
scroll to position [55, 0]
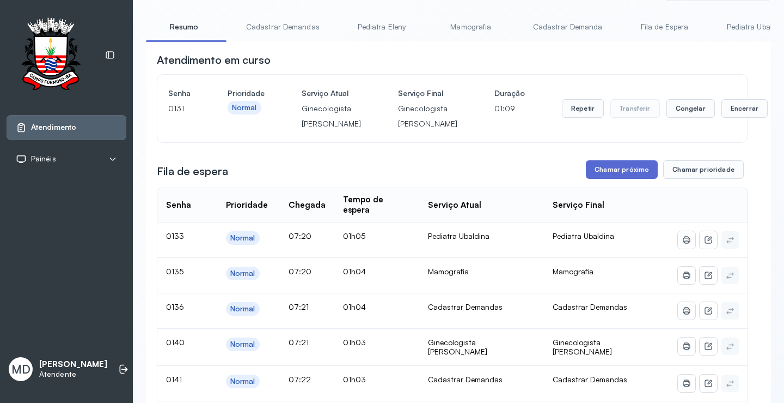
click at [635, 179] on button "Chamar próximo" at bounding box center [622, 169] width 72 height 19
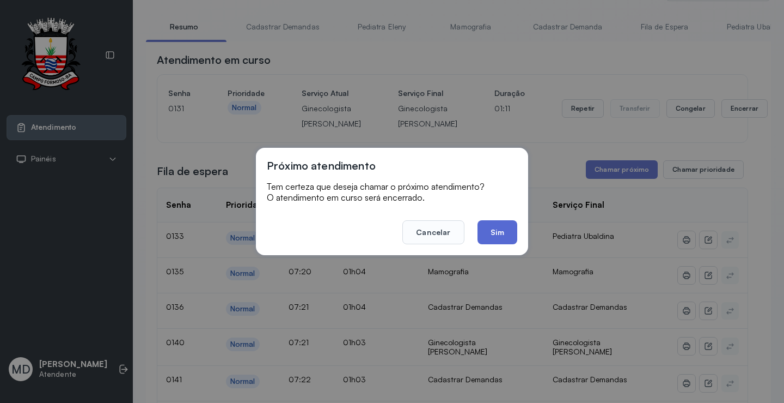
click at [503, 228] on button "Sim" at bounding box center [498, 232] width 40 height 24
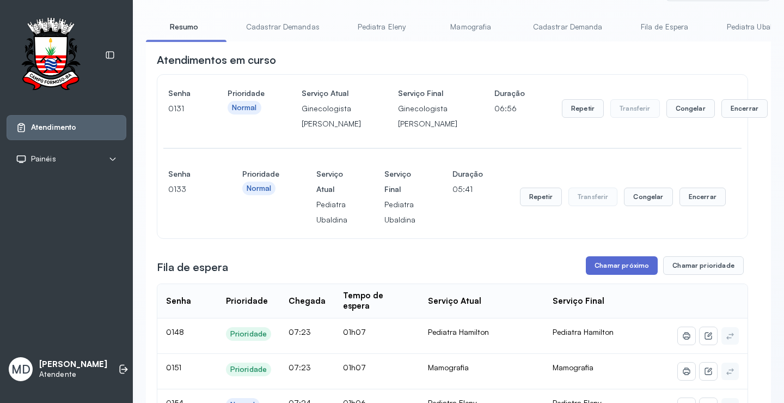
click at [636, 275] on button "Chamar próximo" at bounding box center [622, 265] width 72 height 19
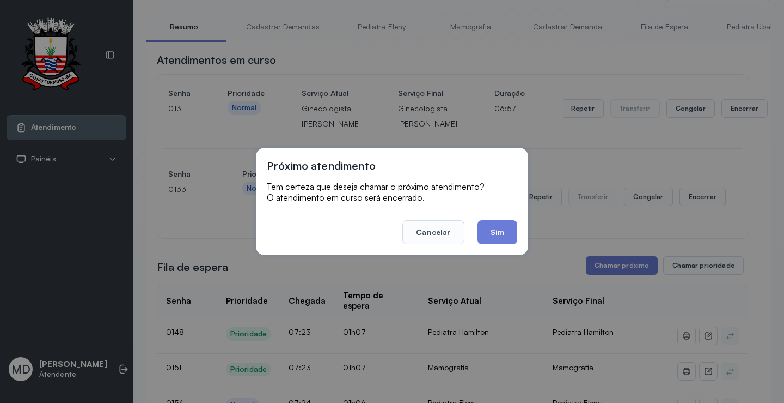
click at [492, 217] on footer "Cancelar Sim" at bounding box center [392, 224] width 251 height 39
click at [494, 231] on button "Sim" at bounding box center [498, 232] width 40 height 24
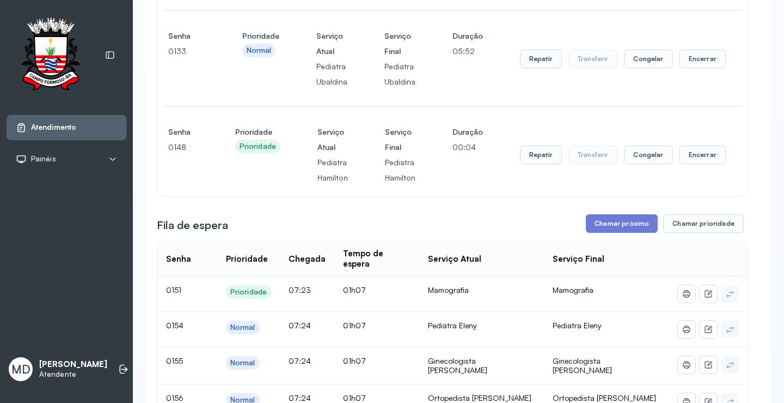
scroll to position [218, 0]
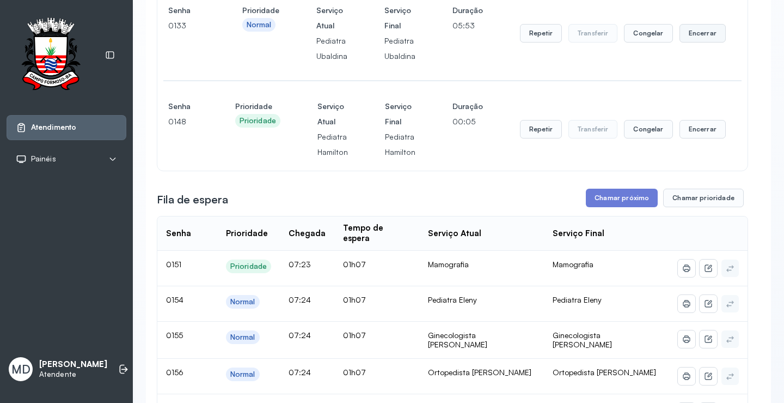
click at [694, 42] on button "Encerrar" at bounding box center [703, 33] width 46 height 19
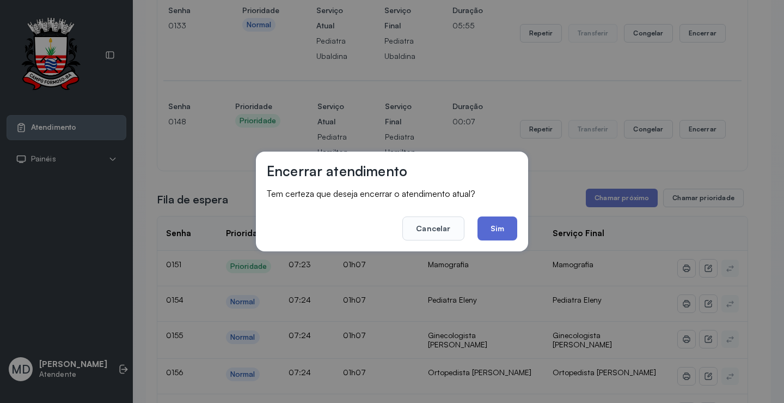
click at [492, 230] on button "Sim" at bounding box center [498, 228] width 40 height 24
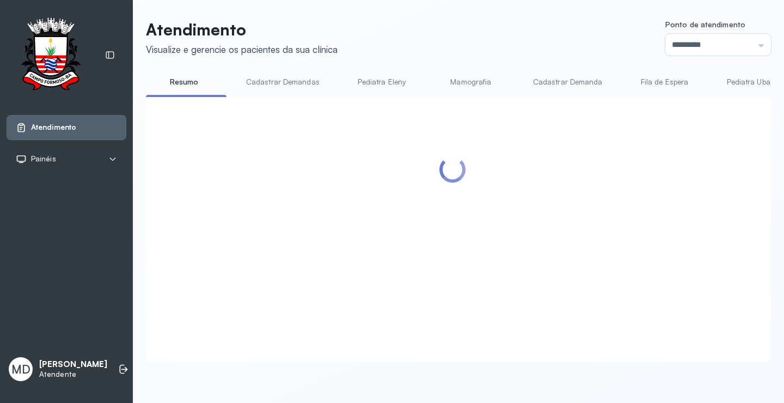
scroll to position [1, 0]
click at [623, 120] on div at bounding box center [453, 215] width 592 height 217
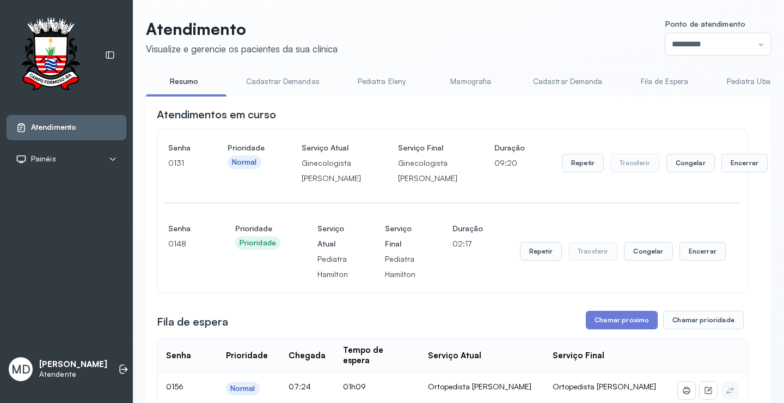
scroll to position [218, 0]
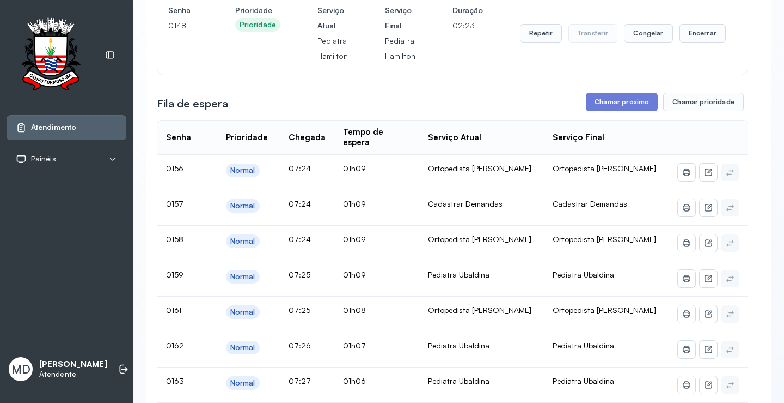
click at [621, 111] on button "Chamar próximo" at bounding box center [622, 102] width 72 height 19
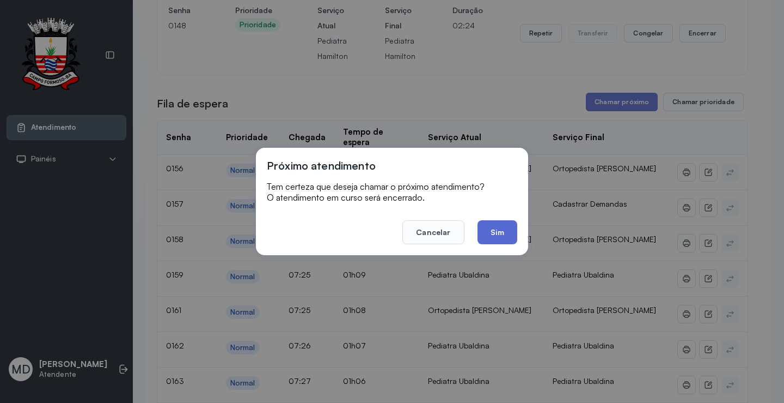
click at [497, 228] on button "Sim" at bounding box center [498, 232] width 40 height 24
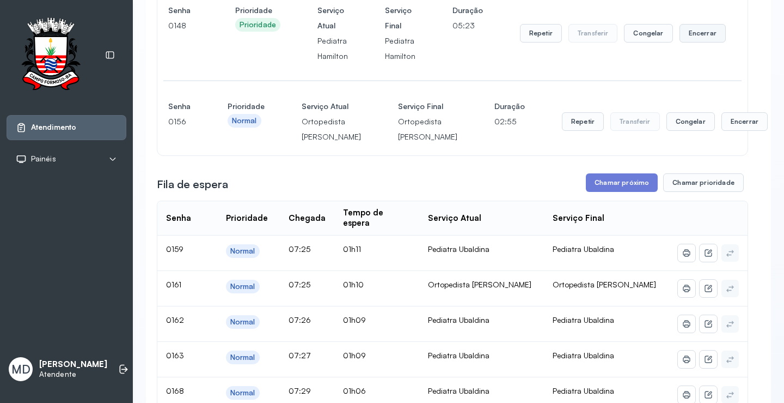
click at [698, 42] on button "Encerrar" at bounding box center [703, 33] width 46 height 19
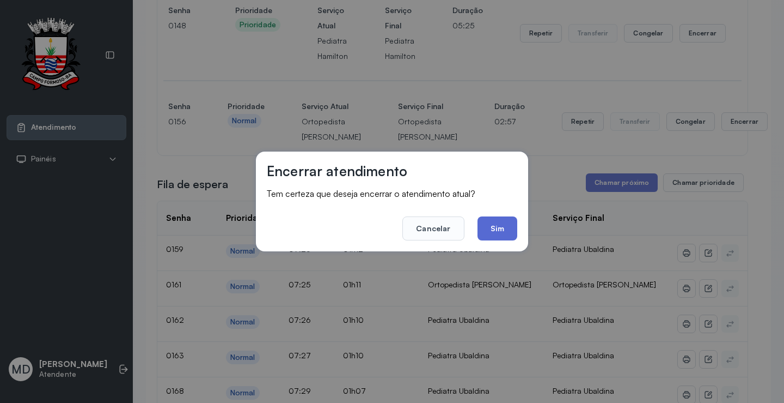
click at [492, 227] on button "Sim" at bounding box center [498, 228] width 40 height 24
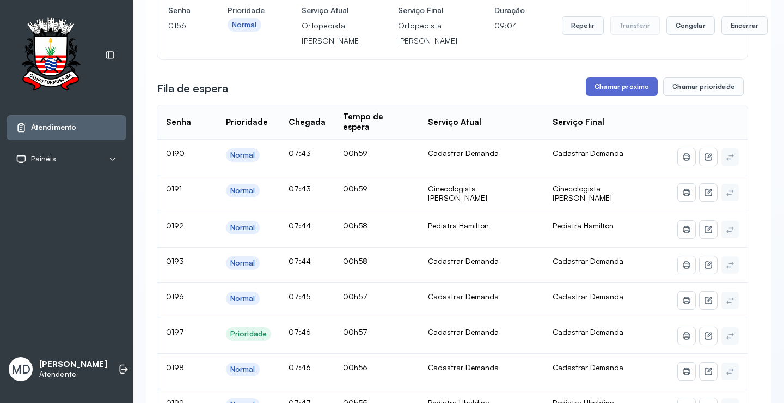
click at [618, 96] on button "Chamar próximo" at bounding box center [622, 86] width 72 height 19
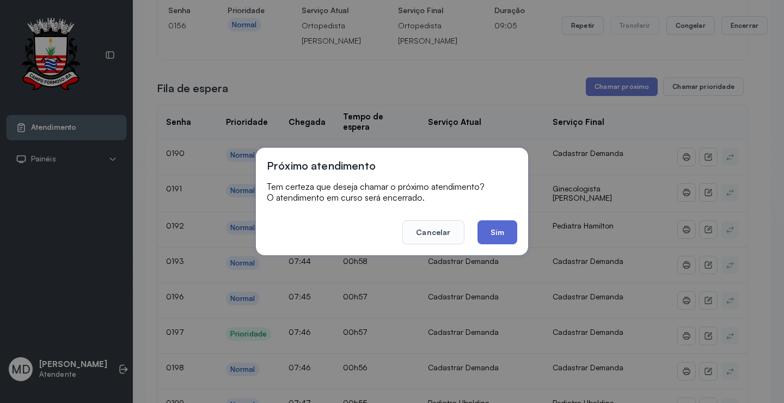
click at [490, 229] on button "Sim" at bounding box center [498, 232] width 40 height 24
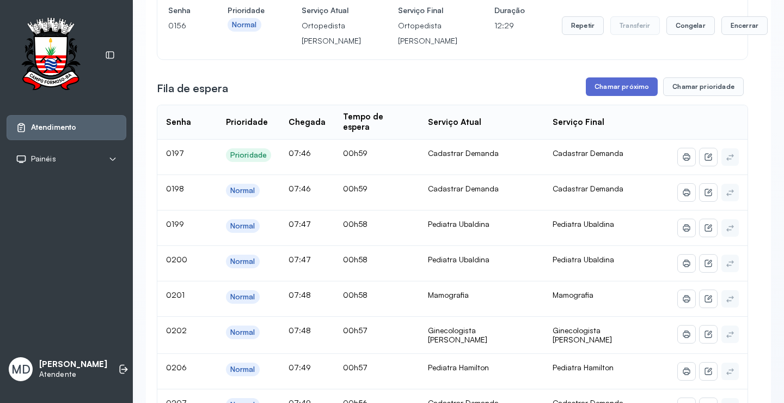
click at [616, 96] on button "Chamar próximo" at bounding box center [622, 86] width 72 height 19
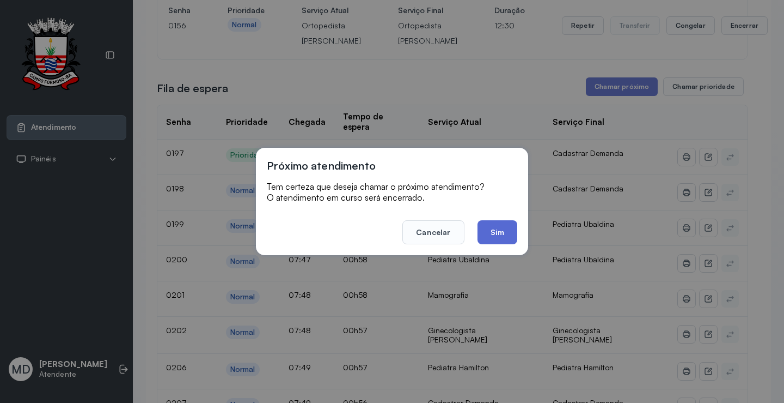
click at [501, 227] on button "Sim" at bounding box center [498, 232] width 40 height 24
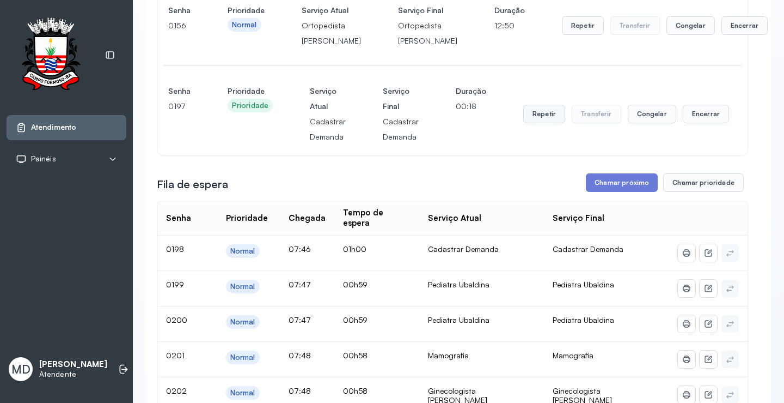
click at [536, 123] on button "Repetir" at bounding box center [544, 114] width 42 height 19
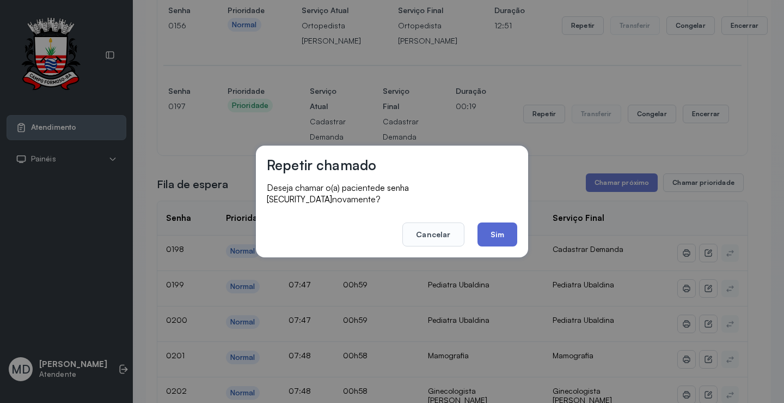
click at [487, 226] on button "Sim" at bounding box center [498, 234] width 40 height 24
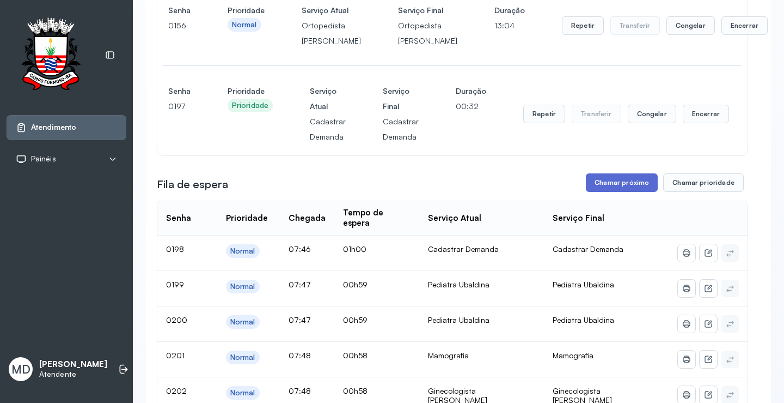
click at [606, 192] on button "Chamar próximo" at bounding box center [622, 182] width 72 height 19
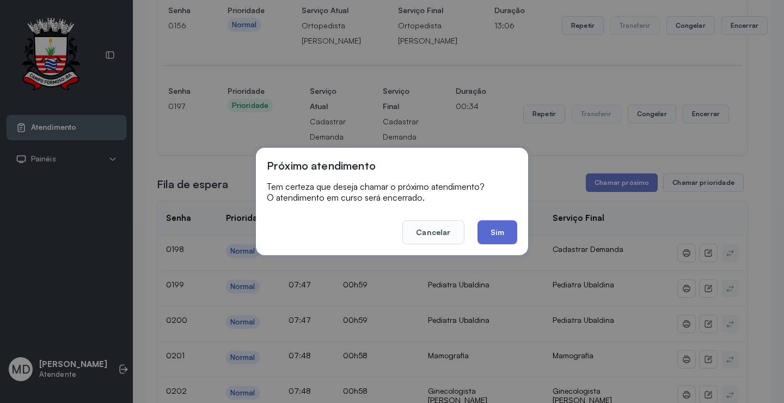
click at [501, 232] on button "Sim" at bounding box center [498, 232] width 40 height 24
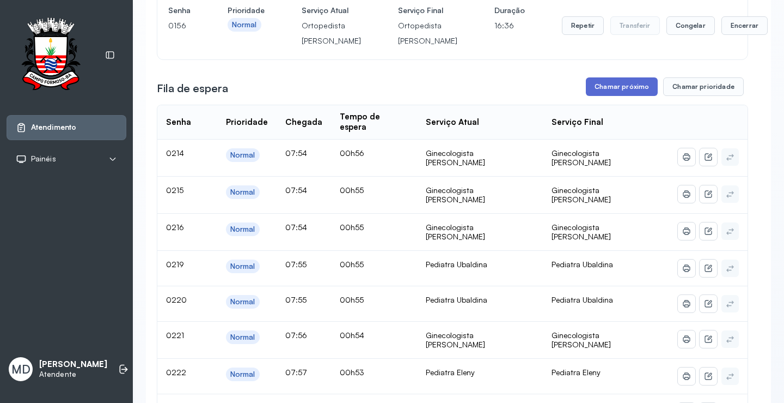
click at [631, 96] on button "Chamar próximo" at bounding box center [622, 86] width 72 height 19
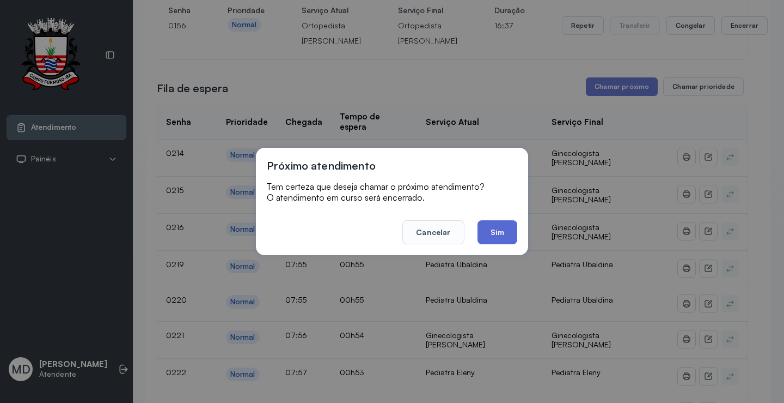
click at [497, 234] on button "Sim" at bounding box center [498, 232] width 40 height 24
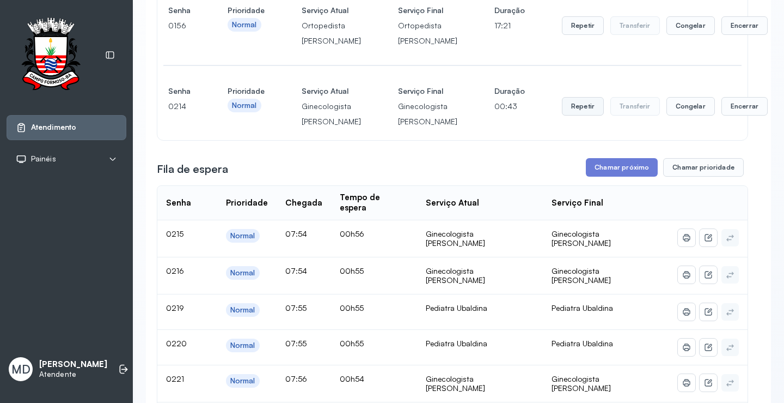
click at [562, 115] on button "Repetir" at bounding box center [583, 106] width 42 height 19
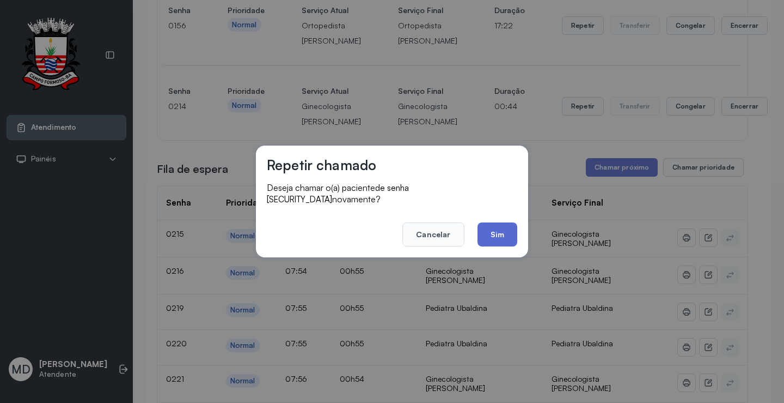
click at [502, 227] on button "Sim" at bounding box center [498, 234] width 40 height 24
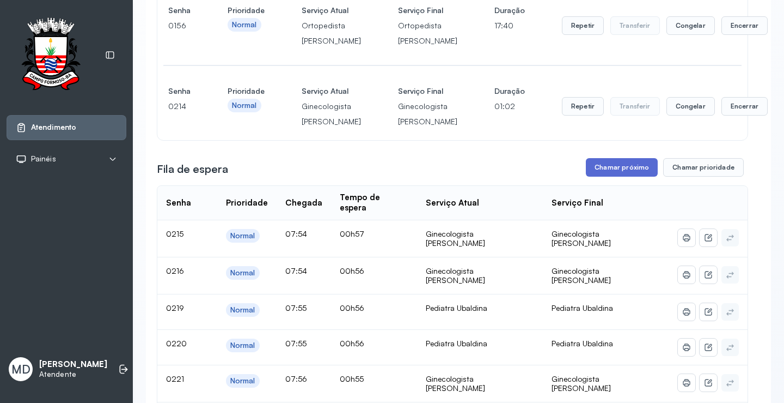
click at [621, 176] on button "Chamar próximo" at bounding box center [622, 167] width 72 height 19
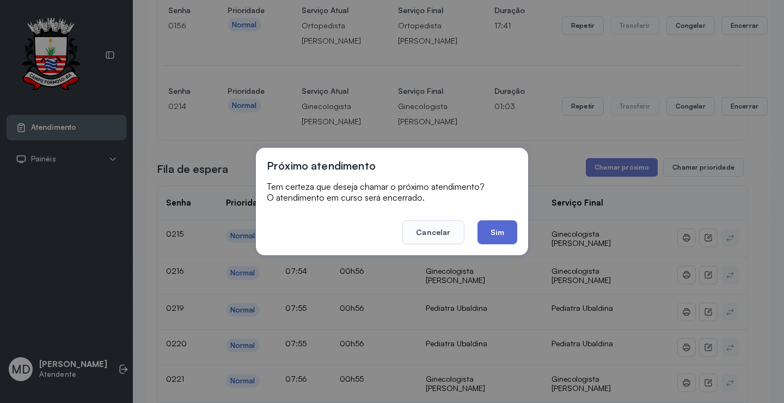
click at [491, 233] on button "Sim" at bounding box center [498, 232] width 40 height 24
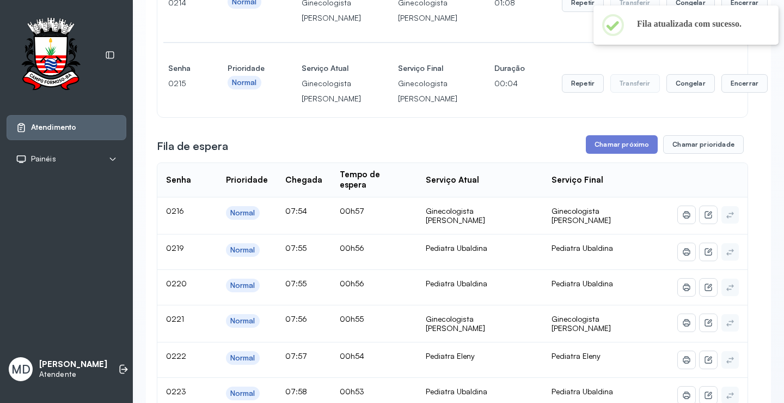
scroll to position [327, 0]
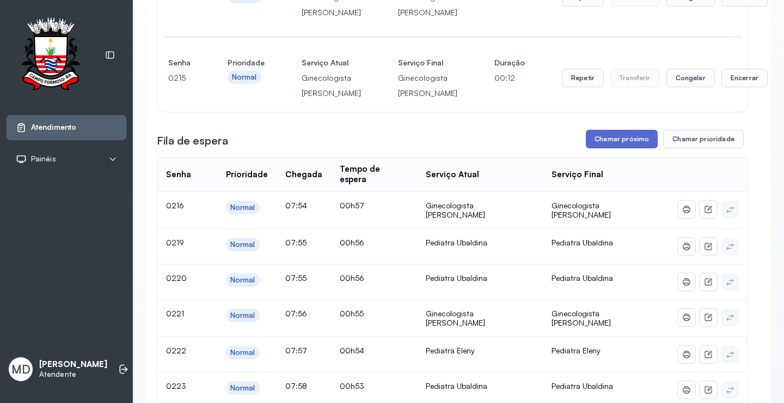
click at [629, 148] on button "Chamar próximo" at bounding box center [622, 139] width 72 height 19
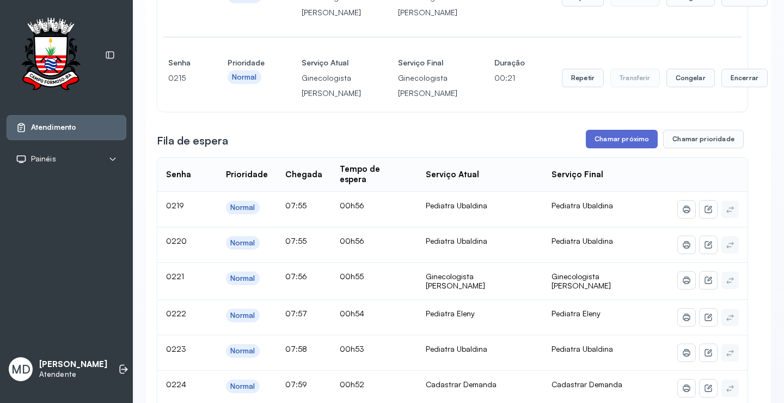
click at [618, 148] on button "Chamar próximo" at bounding box center [622, 139] width 72 height 19
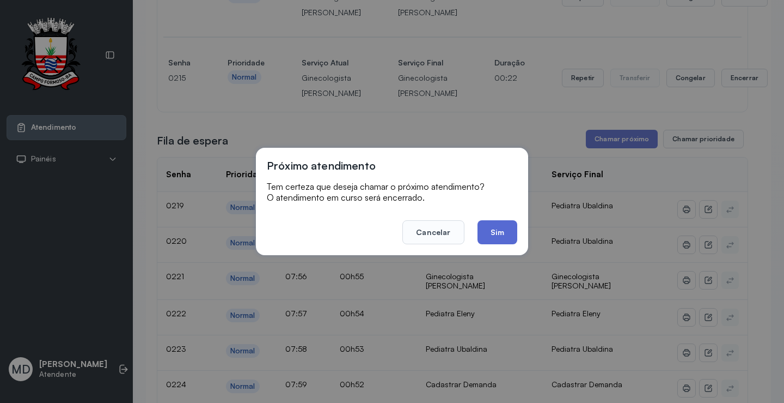
click at [493, 233] on button "Sim" at bounding box center [498, 232] width 40 height 24
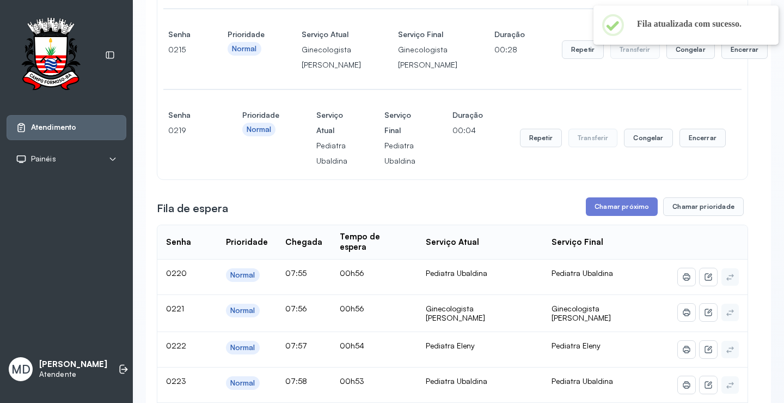
scroll to position [382, 0]
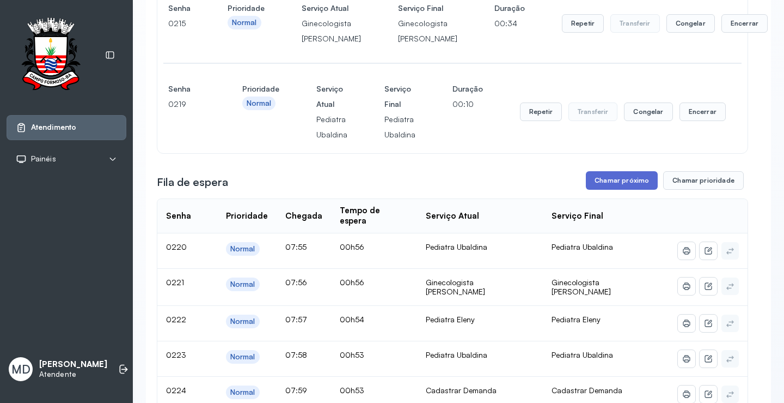
click at [628, 190] on button "Chamar próximo" at bounding box center [622, 180] width 72 height 19
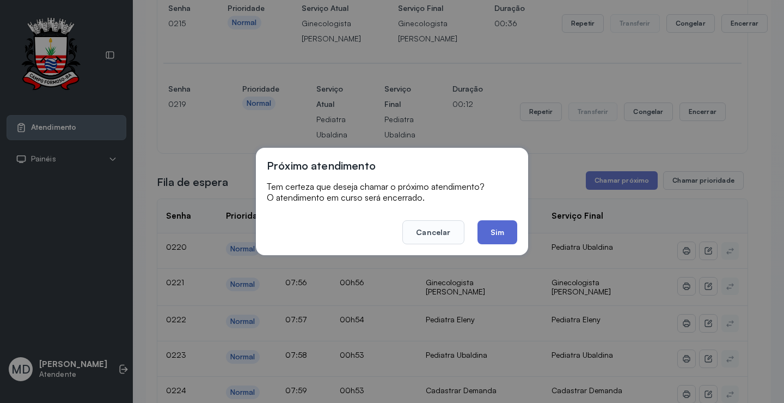
click at [499, 229] on button "Sim" at bounding box center [498, 232] width 40 height 24
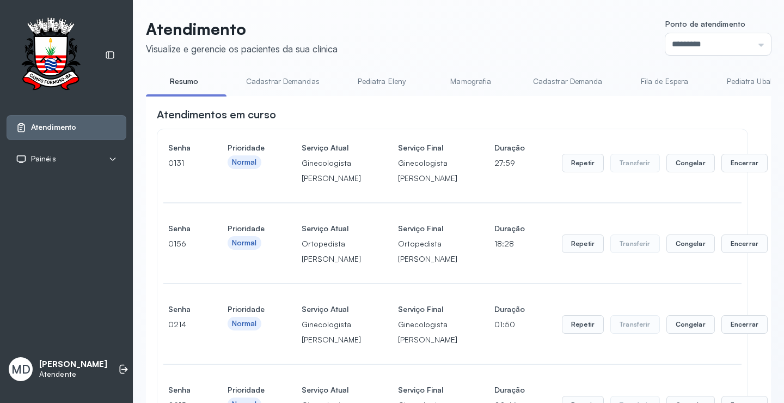
scroll to position [436, 0]
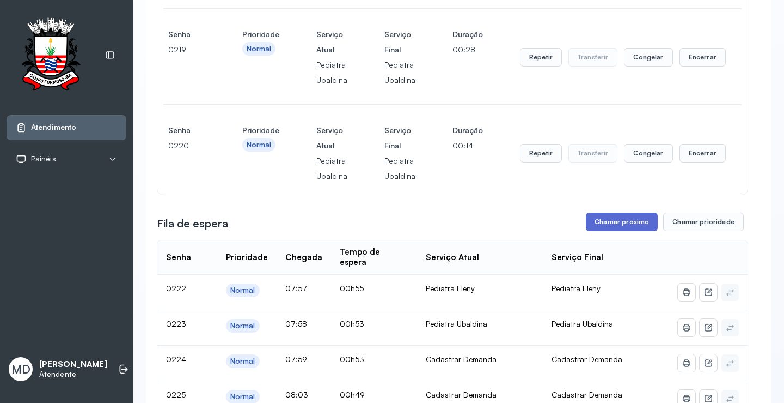
click at [618, 231] on button "Chamar próximo" at bounding box center [622, 221] width 72 height 19
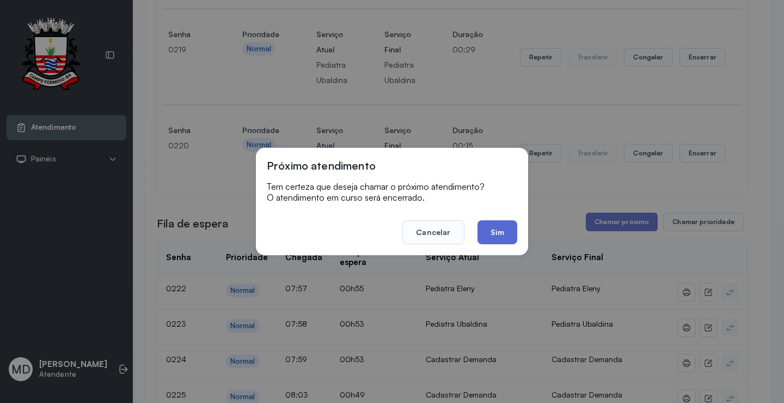
click at [494, 229] on button "Sim" at bounding box center [498, 232] width 40 height 24
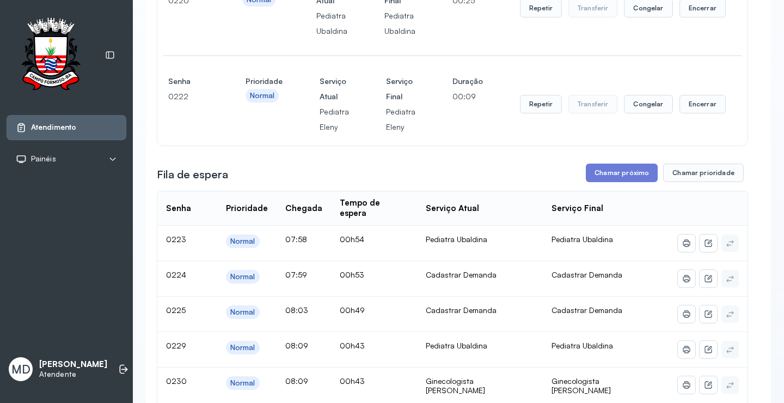
scroll to position [600, 0]
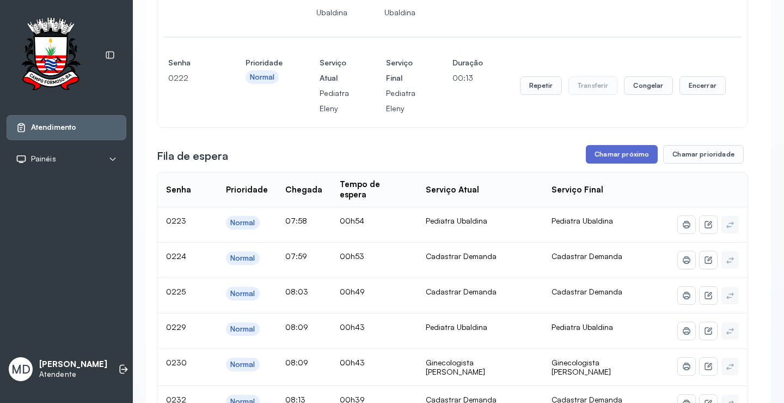
click at [637, 163] on button "Chamar próximo" at bounding box center [622, 154] width 72 height 19
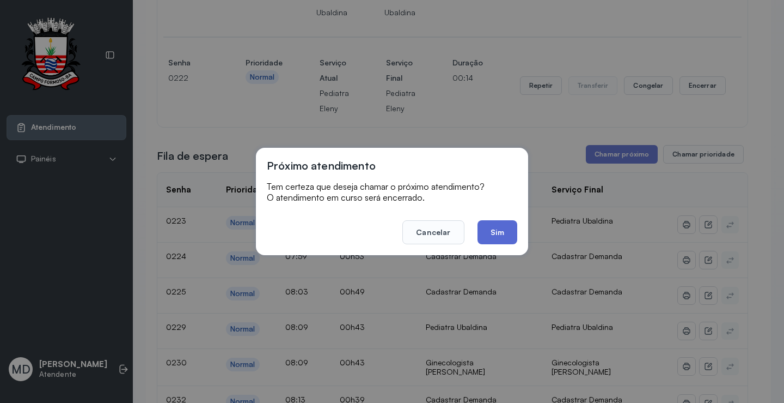
click at [505, 224] on button "Sim" at bounding box center [498, 232] width 40 height 24
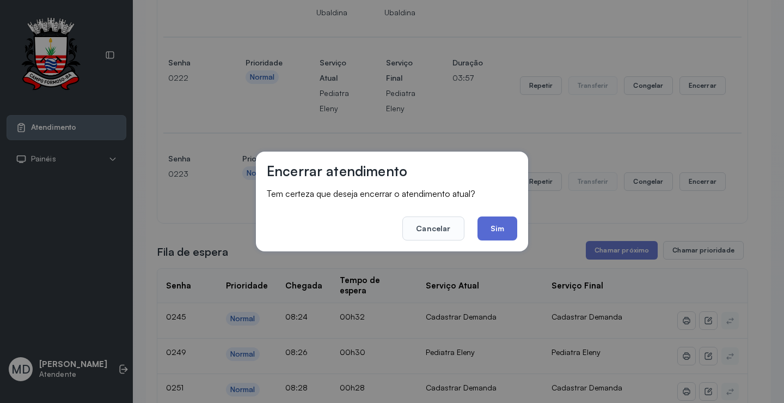
click at [505, 225] on button "Sim" at bounding box center [498, 228] width 40 height 24
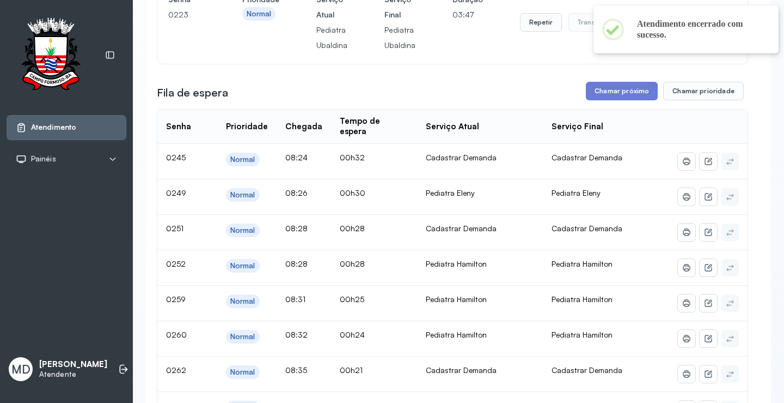
scroll to position [327, 0]
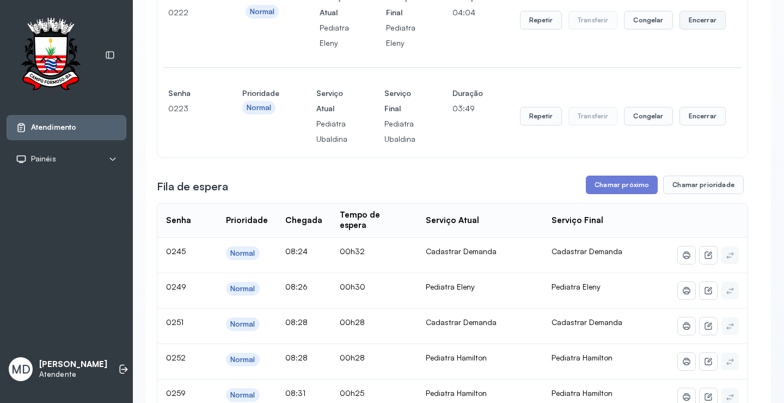
click at [697, 29] on button "Encerrar" at bounding box center [703, 20] width 46 height 19
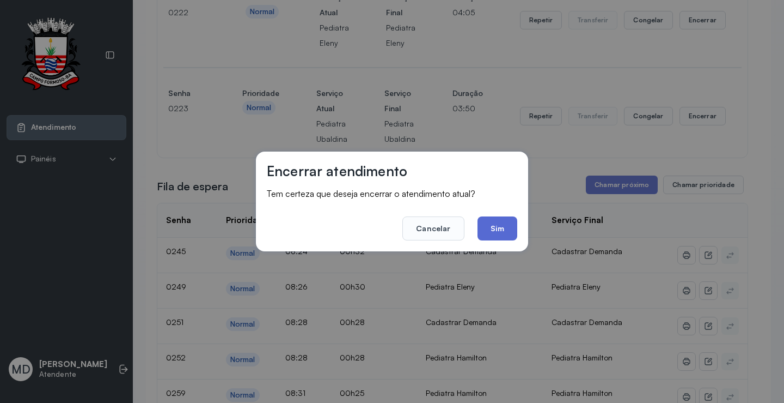
click at [489, 228] on button "Sim" at bounding box center [498, 228] width 40 height 24
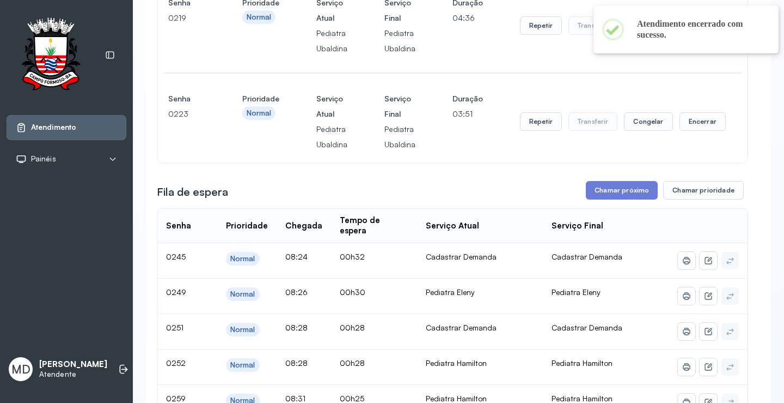
scroll to position [164, 0]
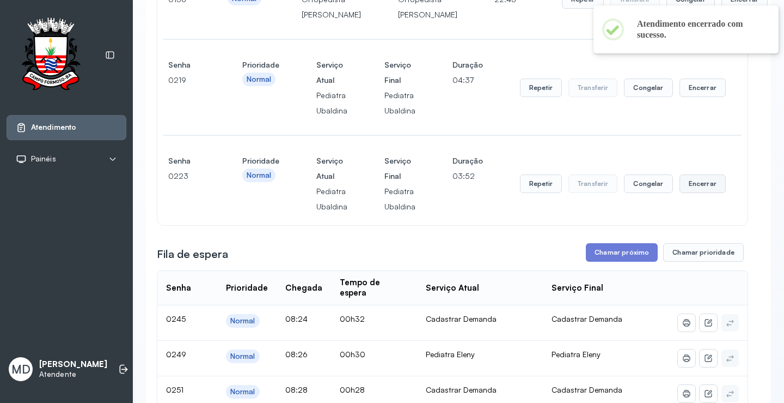
click at [692, 193] on button "Encerrar" at bounding box center [703, 183] width 46 height 19
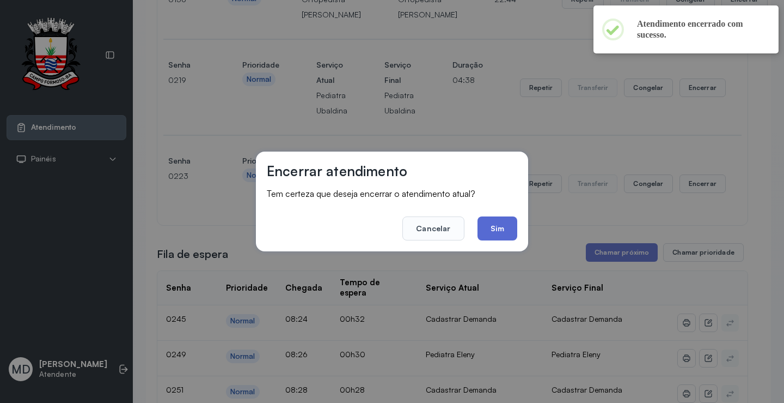
click at [504, 228] on button "Sim" at bounding box center [498, 228] width 40 height 24
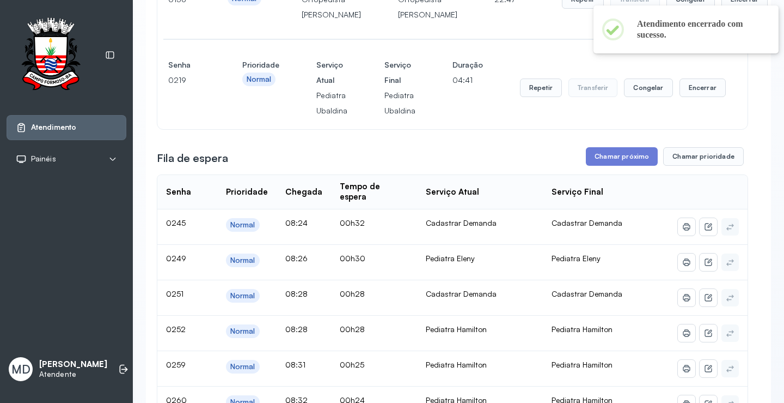
click at [693, 97] on button "Encerrar" at bounding box center [703, 87] width 46 height 19
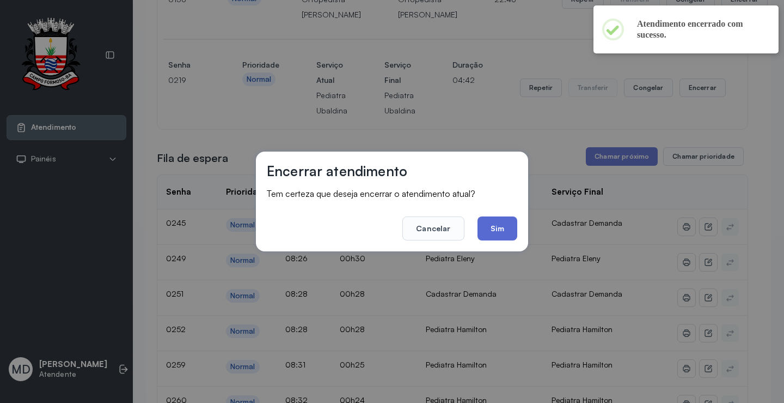
click at [491, 228] on button "Sim" at bounding box center [498, 228] width 40 height 24
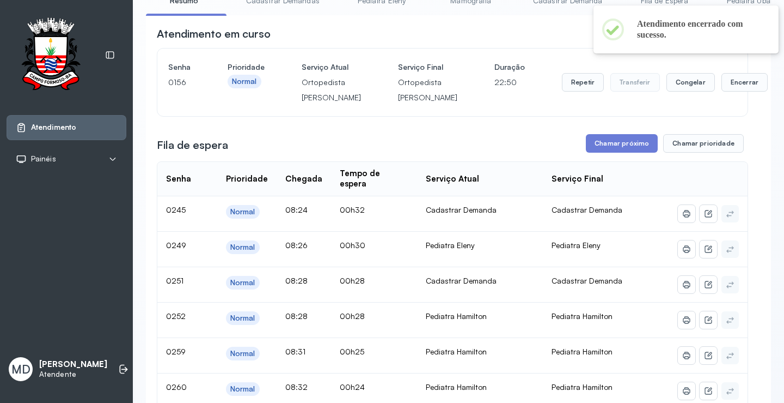
scroll to position [55, 0]
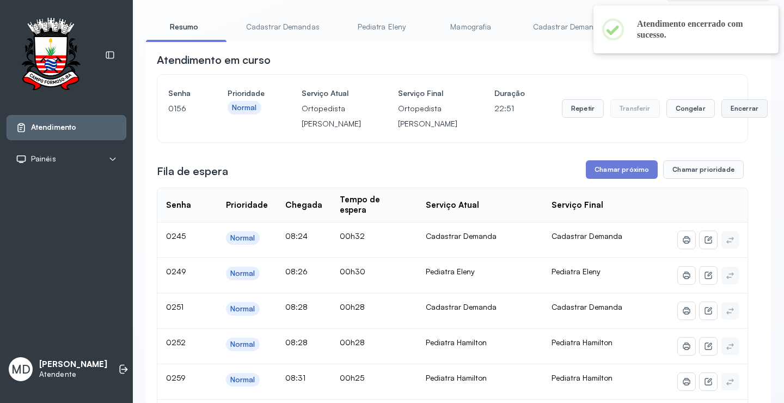
click at [722, 118] on button "Encerrar" at bounding box center [745, 108] width 46 height 19
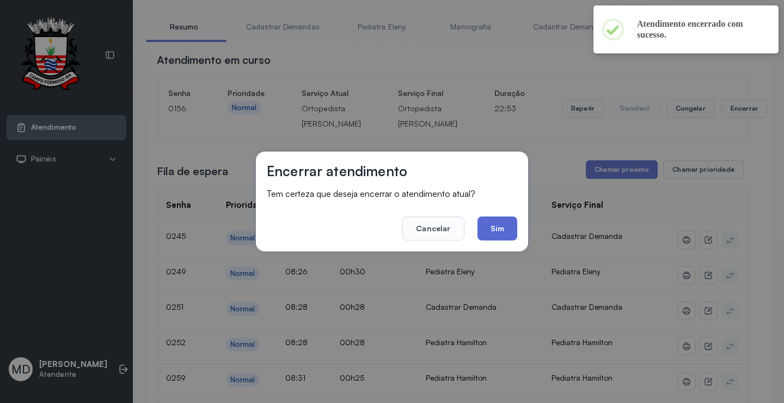
click at [494, 227] on button "Sim" at bounding box center [498, 228] width 40 height 24
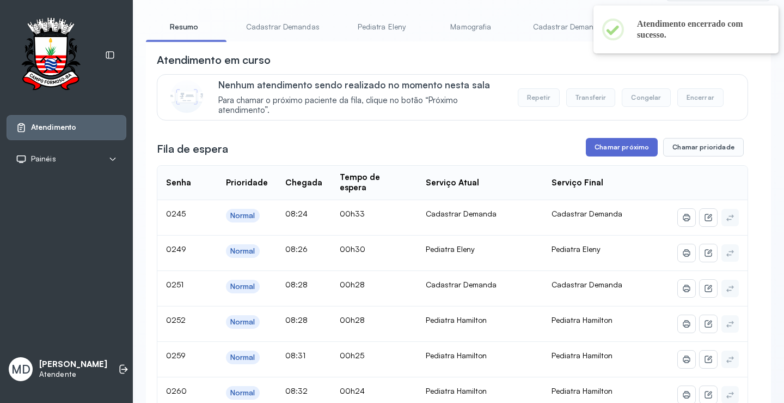
click at [634, 148] on button "Chamar próximo" at bounding box center [622, 147] width 72 height 19
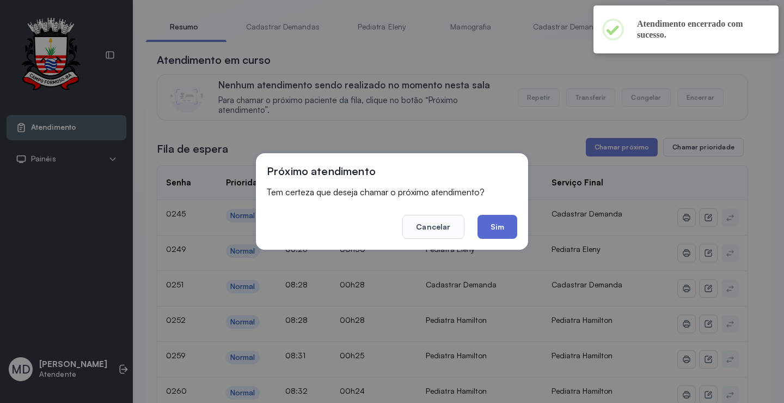
click at [501, 229] on button "Sim" at bounding box center [498, 227] width 40 height 24
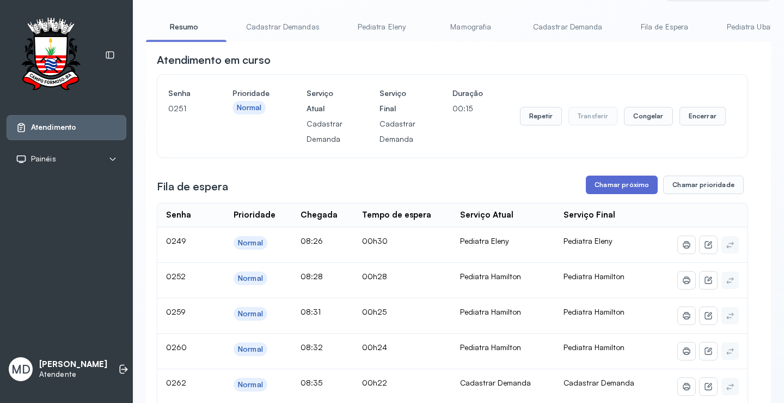
click at [621, 185] on button "Chamar próximo" at bounding box center [622, 184] width 72 height 19
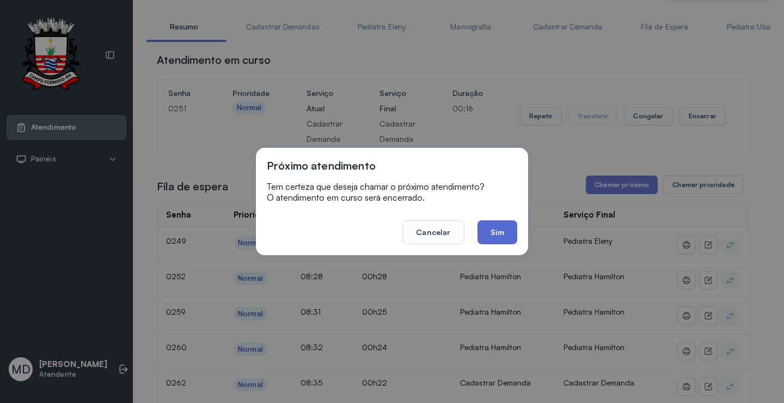
click at [496, 233] on button "Sim" at bounding box center [498, 232] width 40 height 24
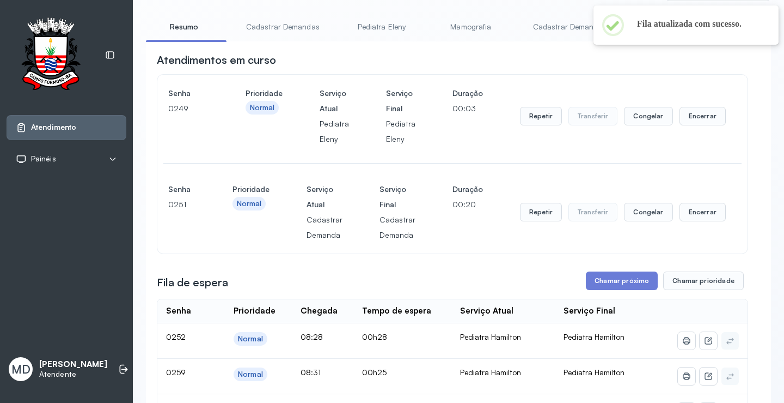
scroll to position [164, 0]
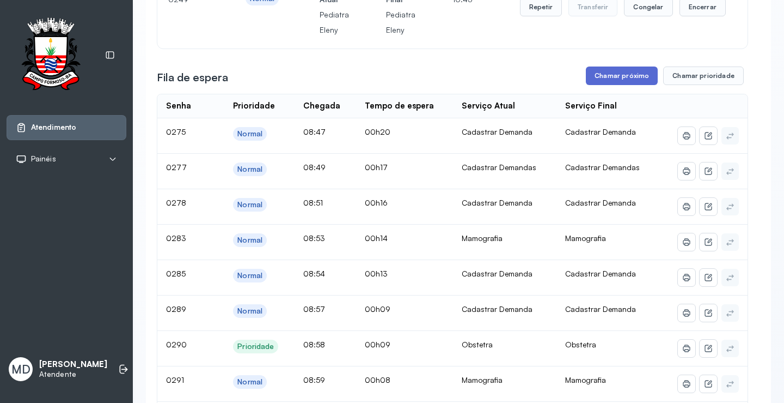
click at [619, 82] on button "Chamar próximo" at bounding box center [622, 75] width 72 height 19
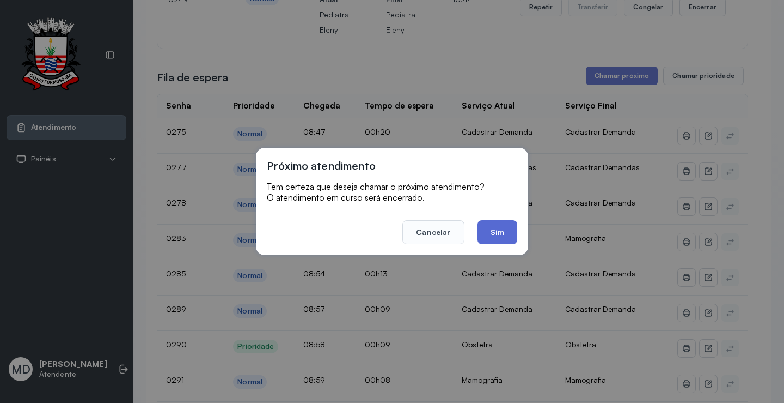
click at [500, 233] on button "Sim" at bounding box center [498, 232] width 40 height 24
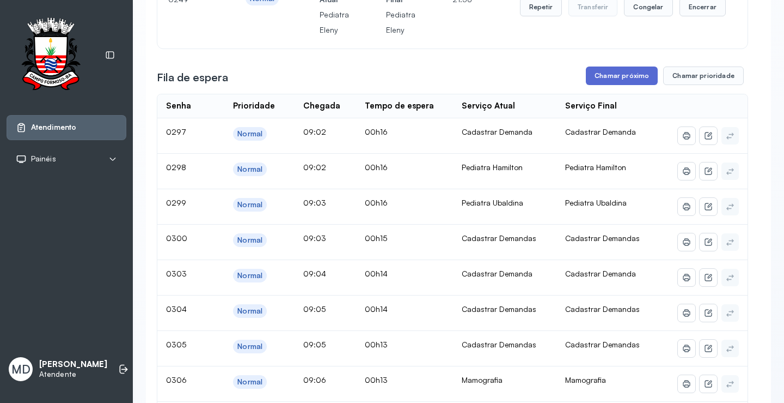
click at [639, 72] on button "Chamar próximo" at bounding box center [622, 75] width 72 height 19
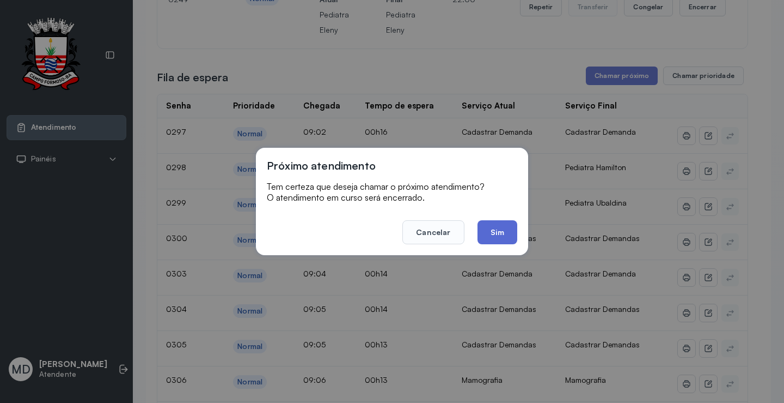
click at [499, 231] on button "Sim" at bounding box center [498, 232] width 40 height 24
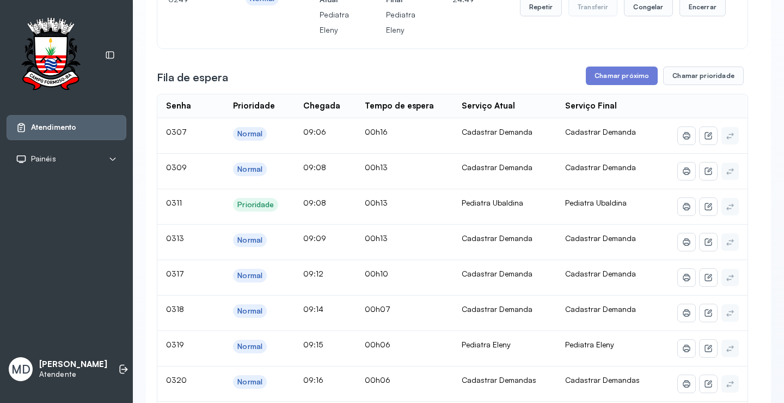
click at [614, 77] on button "Chamar próximo" at bounding box center [622, 75] width 72 height 19
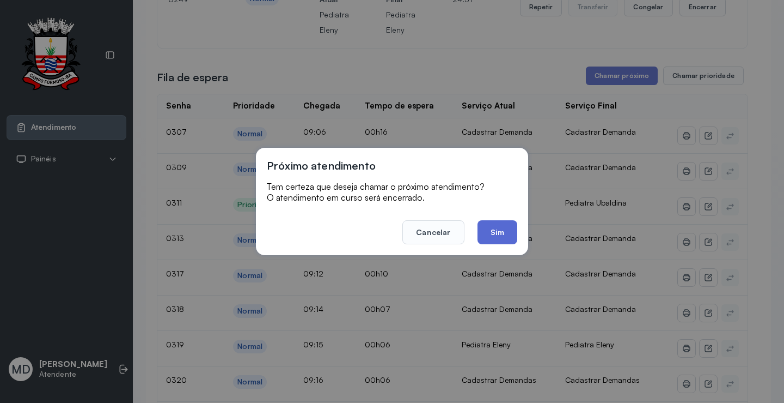
click at [501, 230] on button "Sim" at bounding box center [498, 232] width 40 height 24
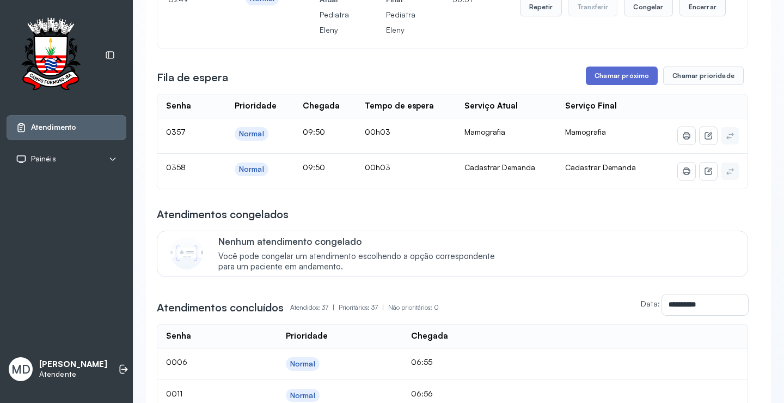
click at [627, 77] on button "Chamar próximo" at bounding box center [622, 75] width 72 height 19
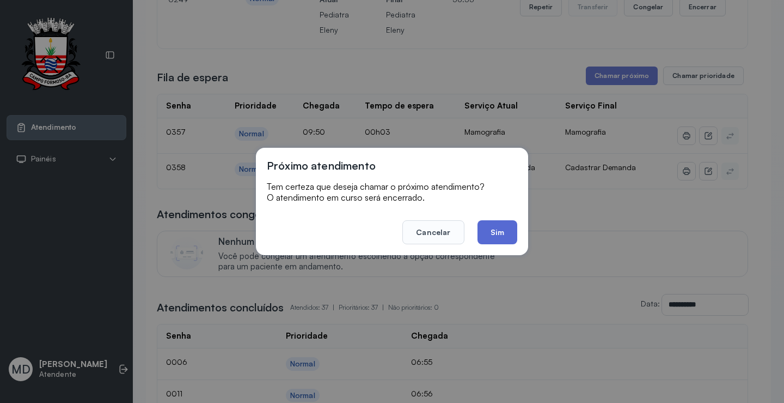
click at [491, 232] on button "Sim" at bounding box center [498, 232] width 40 height 24
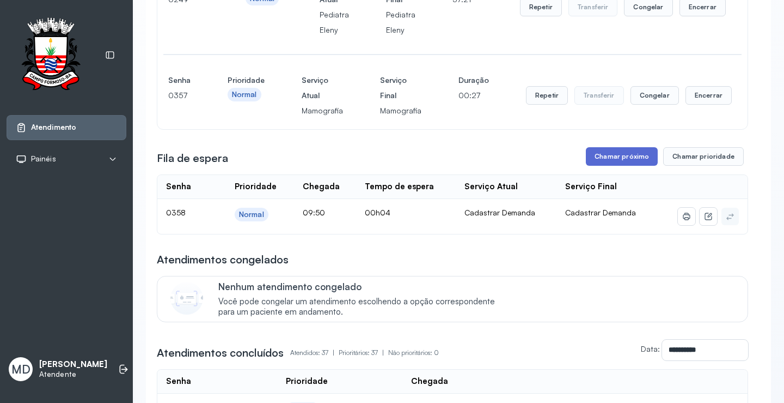
click at [617, 156] on button "Chamar próximo" at bounding box center [622, 156] width 72 height 19
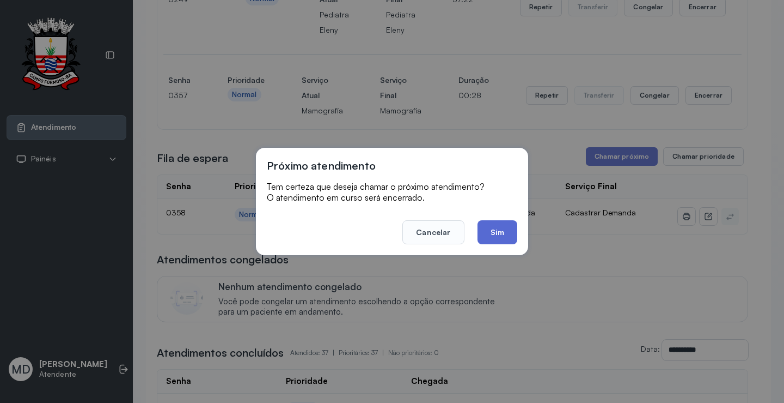
click at [501, 228] on button "Sim" at bounding box center [498, 232] width 40 height 24
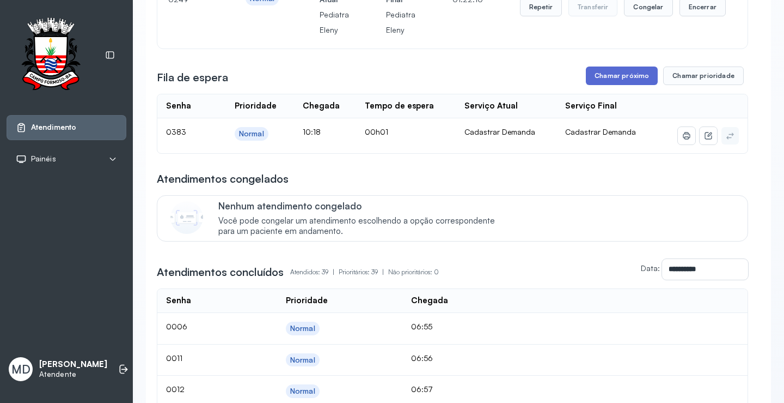
click at [597, 75] on button "Chamar próximo" at bounding box center [622, 75] width 72 height 19
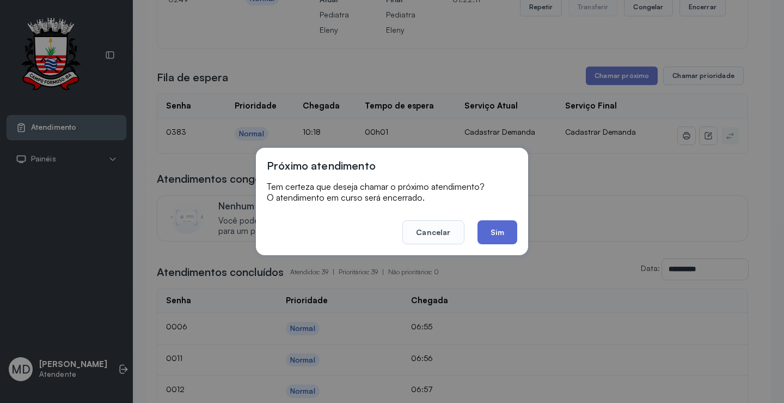
click at [482, 231] on button "Sim" at bounding box center [498, 232] width 40 height 24
